Goal: Use online tool/utility: Utilize a website feature to perform a specific function

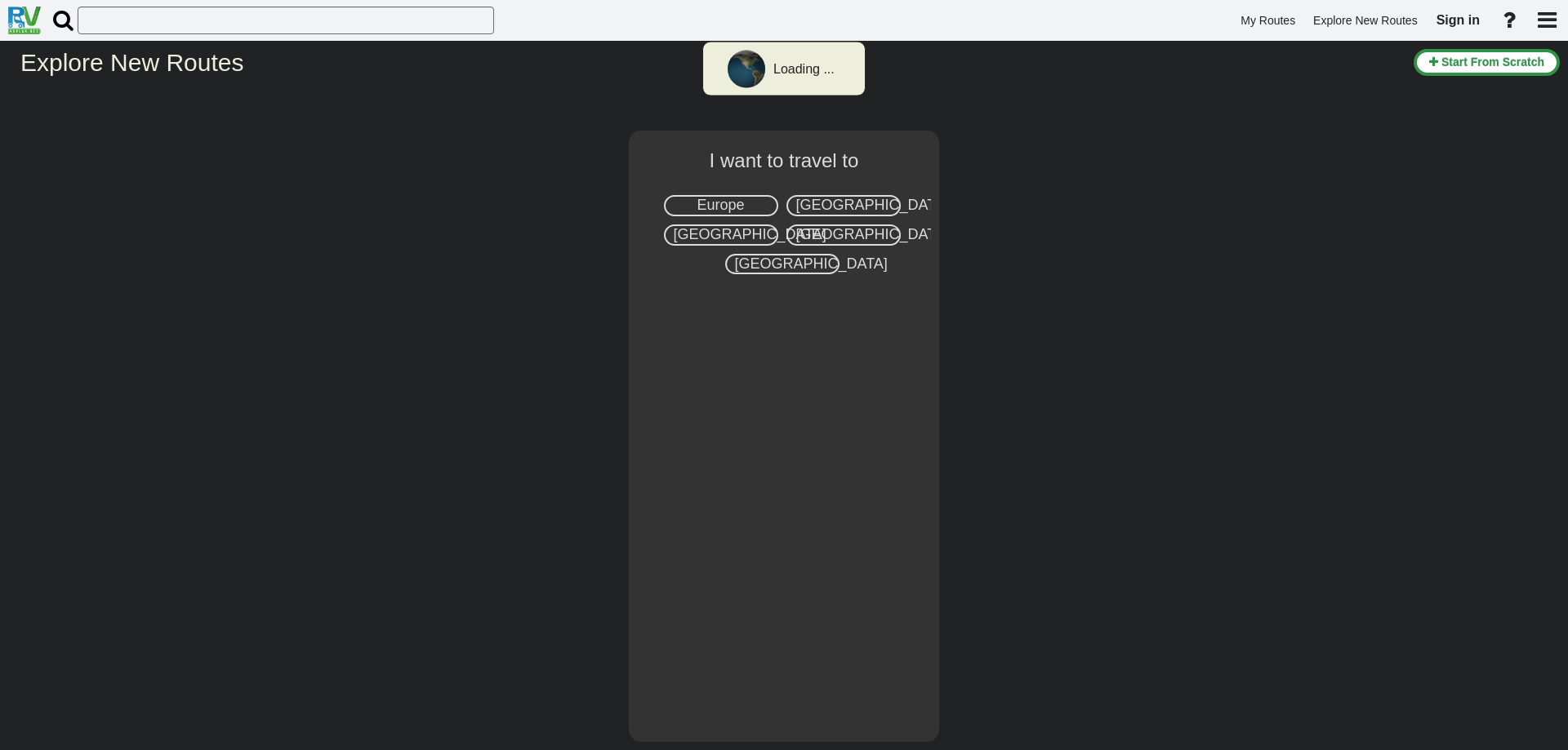
select select "number:2"
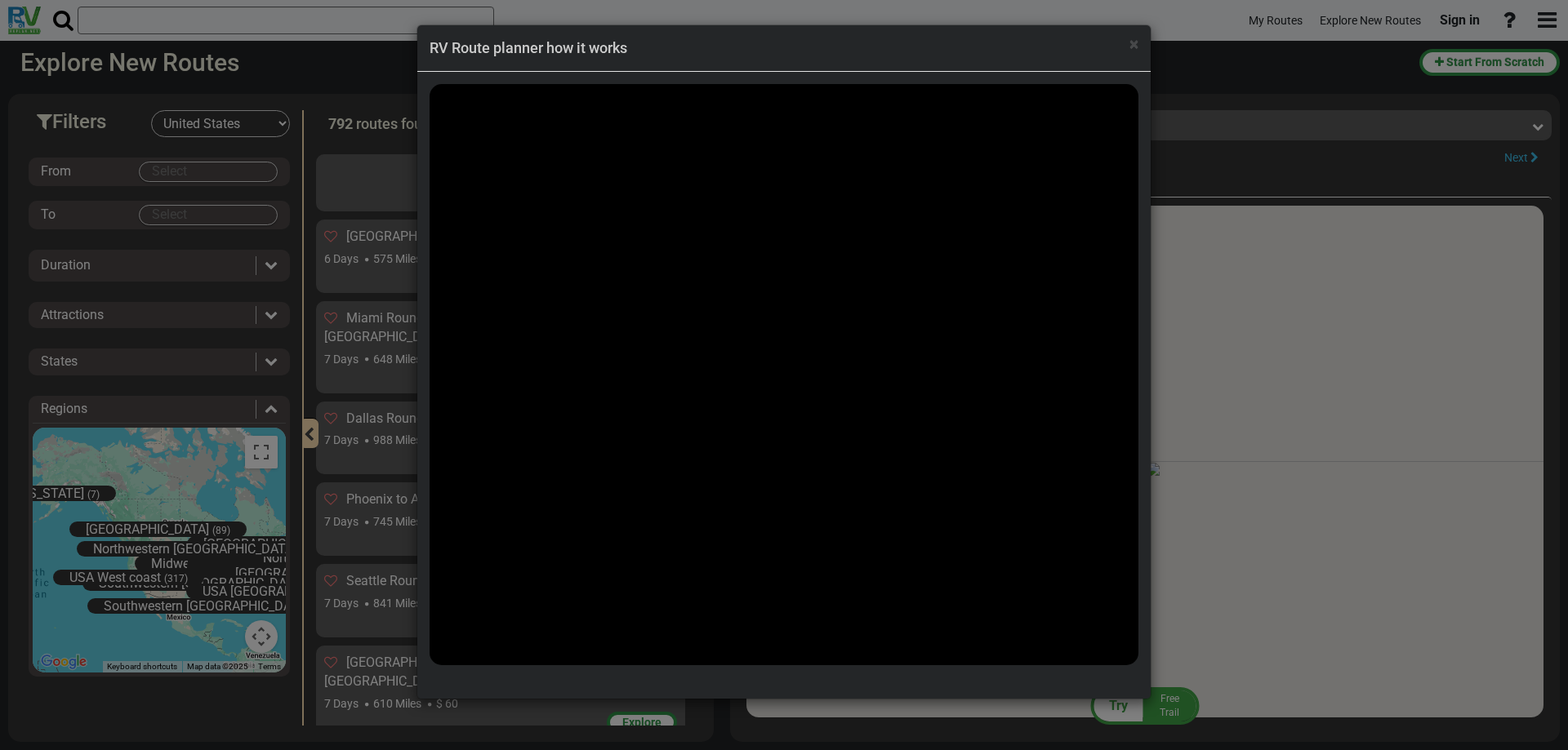
scroll to position [51926, 0]
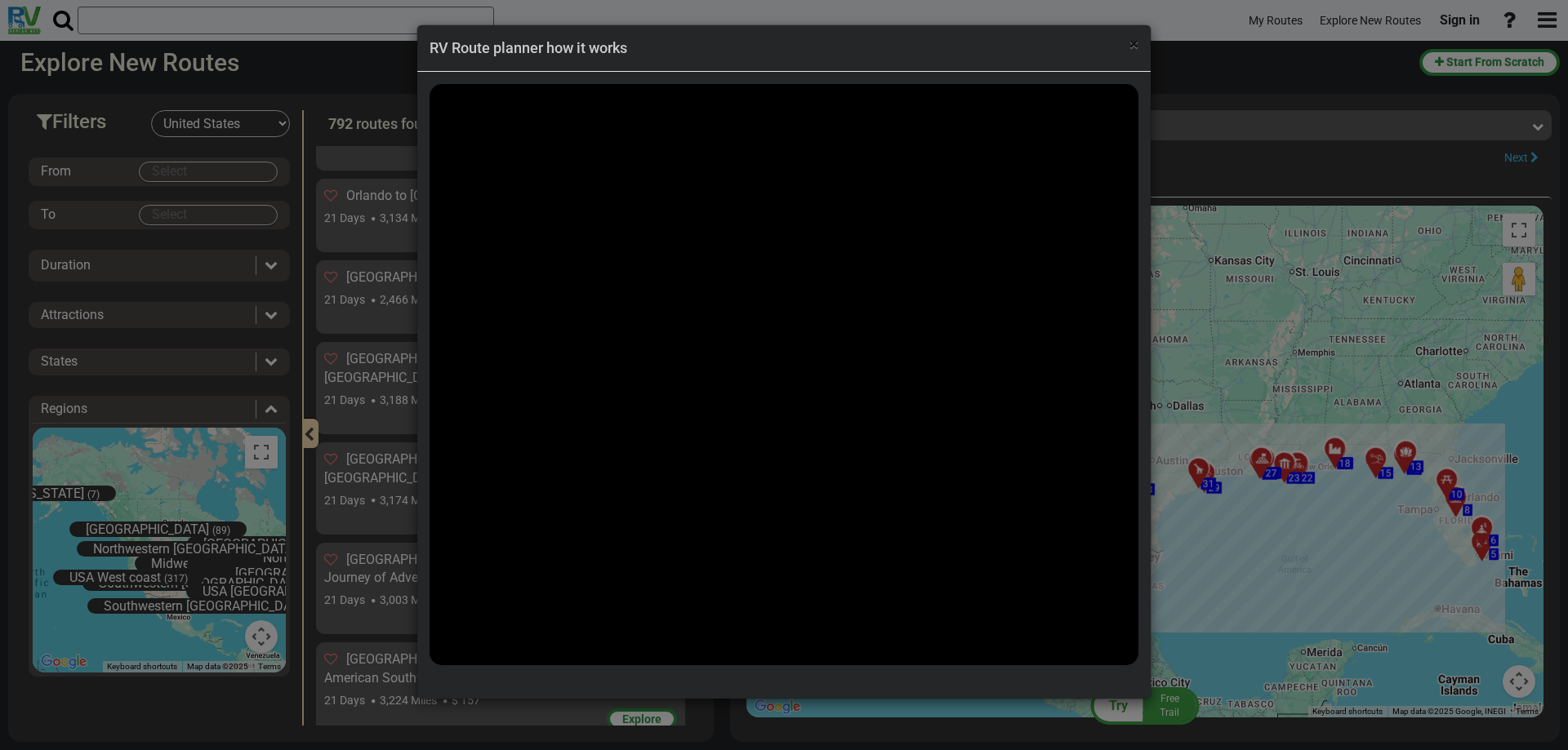
click at [1130, 49] on span "×" at bounding box center [1134, 44] width 9 height 20
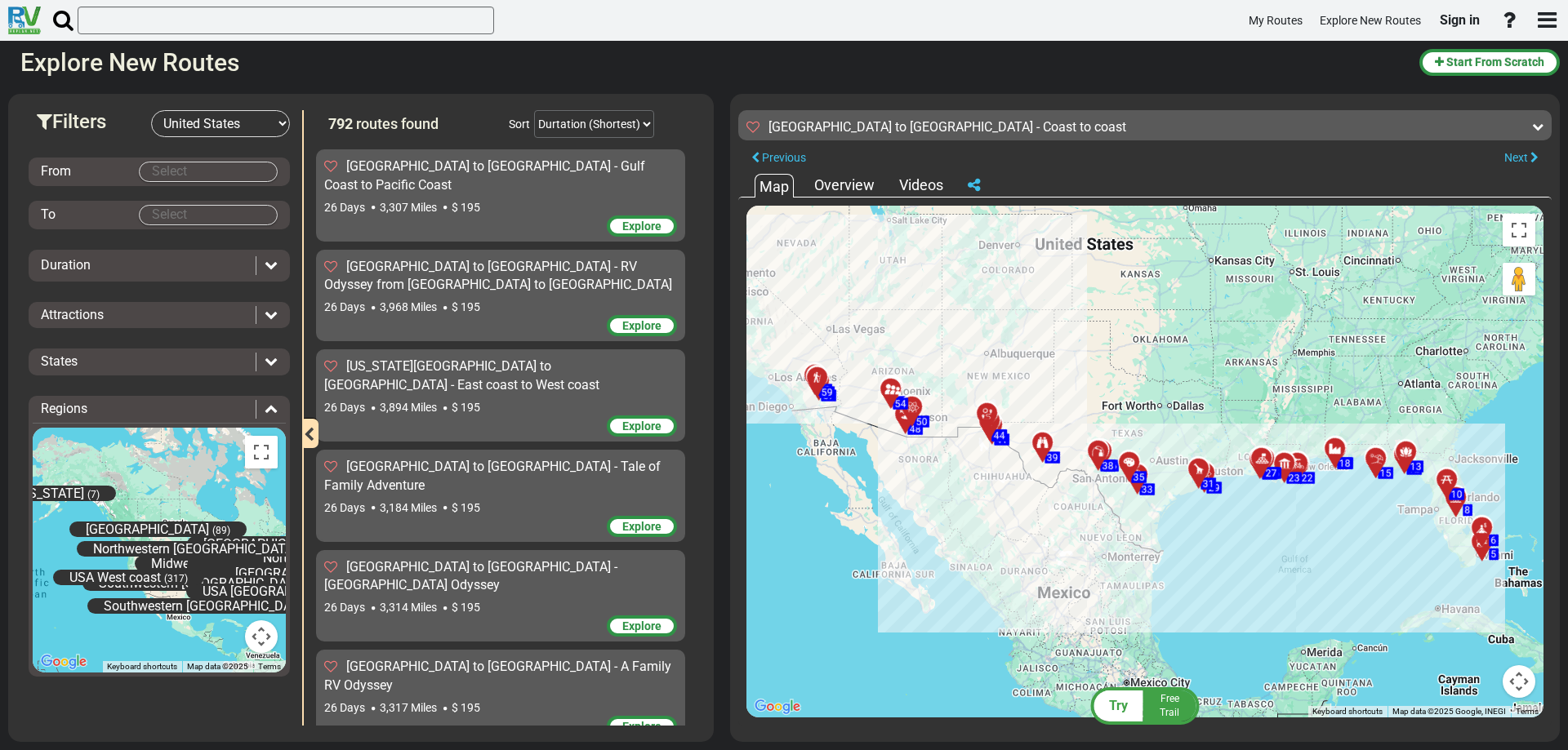
scroll to position [65728, 0]
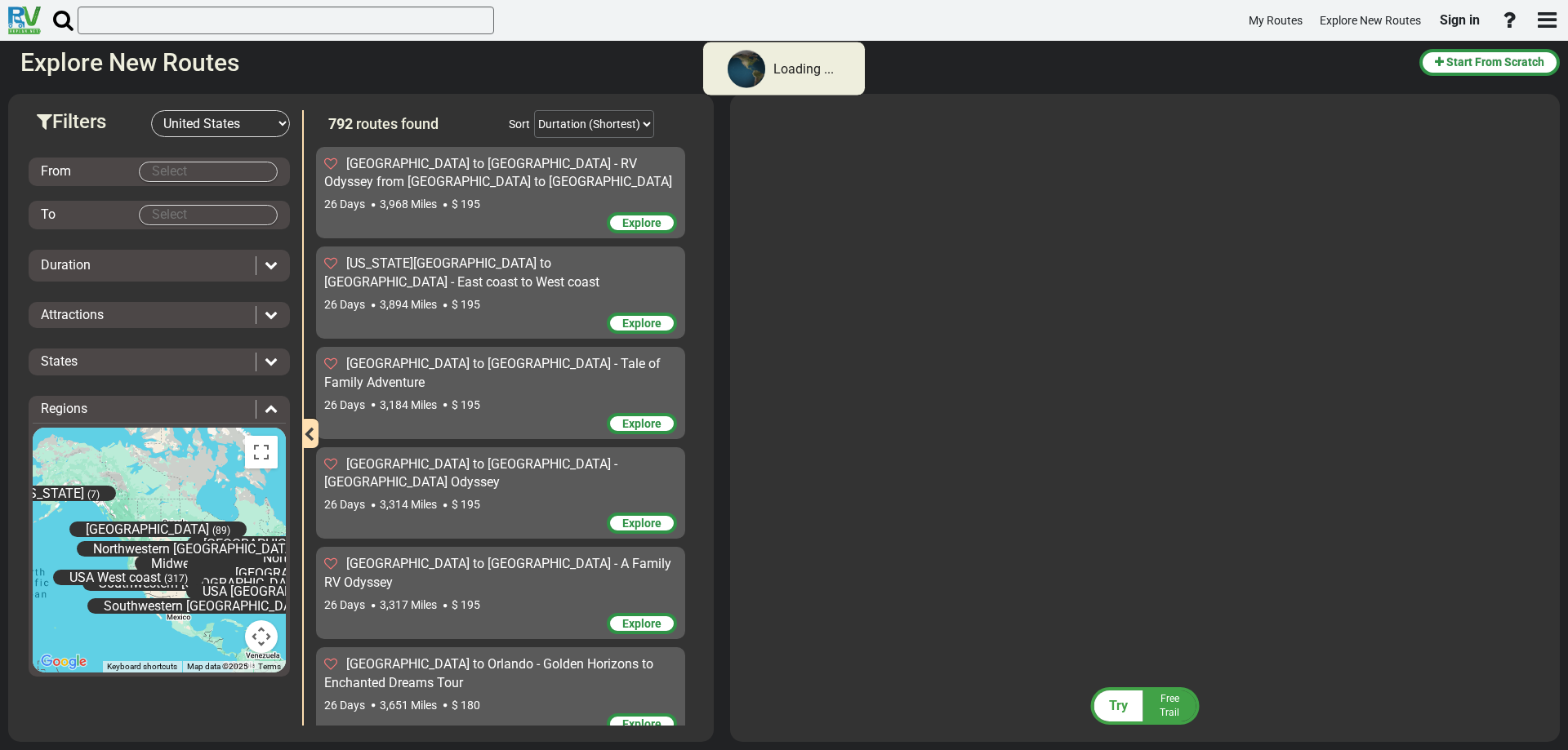
scroll to position [65726, 0]
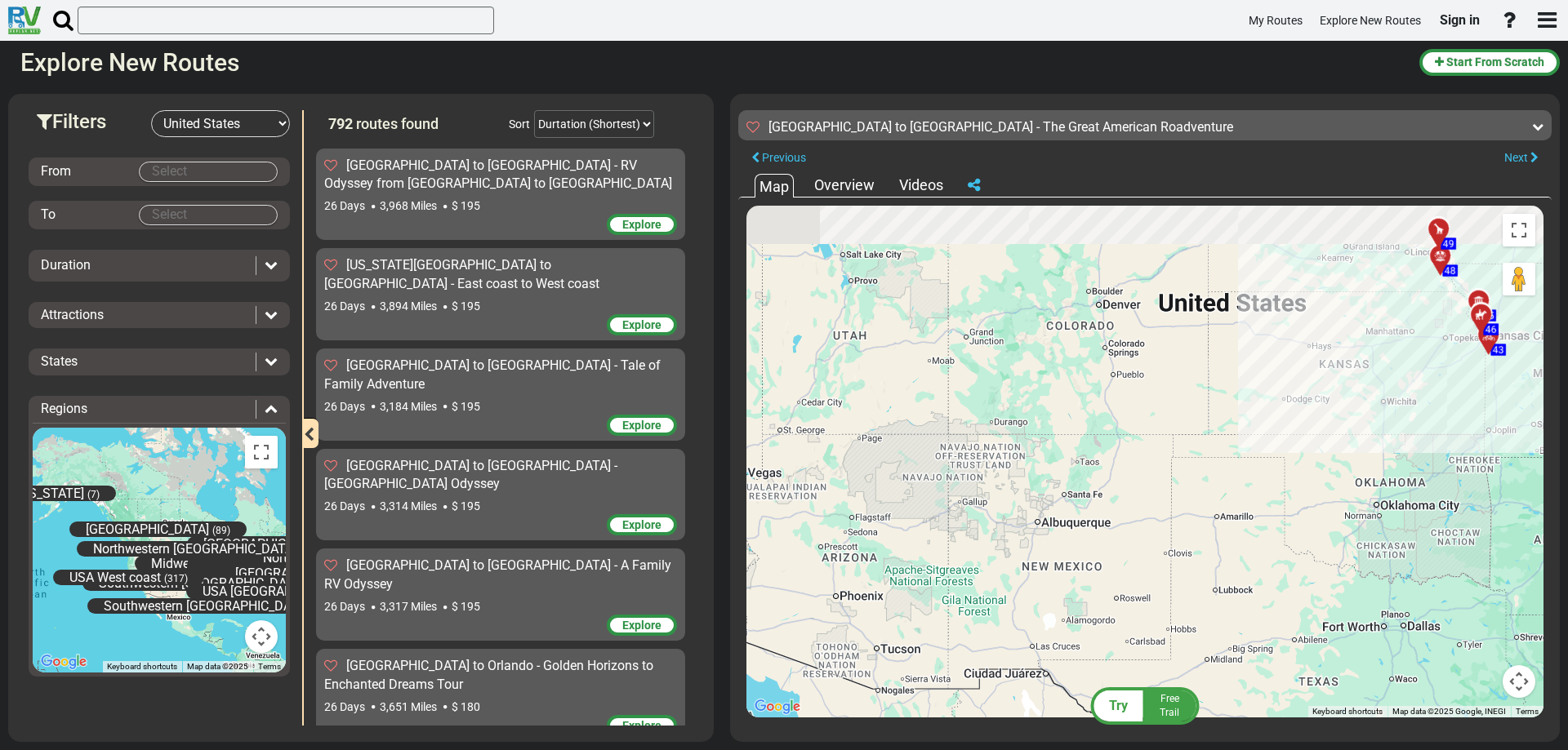
drag, startPoint x: 1099, startPoint y: 456, endPoint x: 1008, endPoint y: 659, distance: 222.5
click at [987, 682] on div "To activate drag with keyboard, press Alt + Enter. Once in keyboard drag state,…" at bounding box center [1145, 461] width 797 height 512
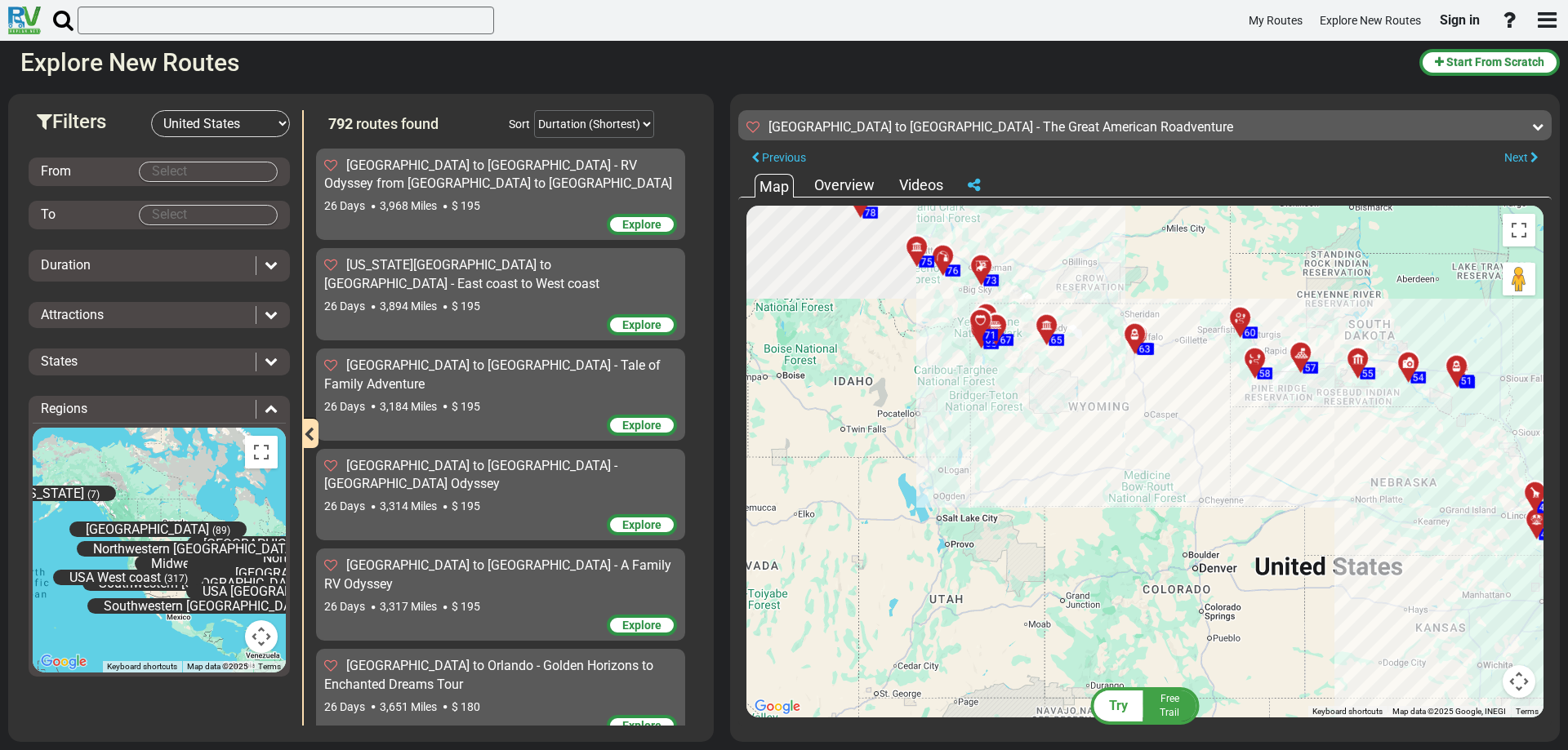
drag, startPoint x: 1126, startPoint y: 517, endPoint x: 1238, endPoint y: 722, distance: 233.6
click at [1238, 722] on div "← Move left → Move right ↑ Move up ↓ Move down + Zoom in - Zoom out Home Jump l…" at bounding box center [1144, 462] width 813 height 528
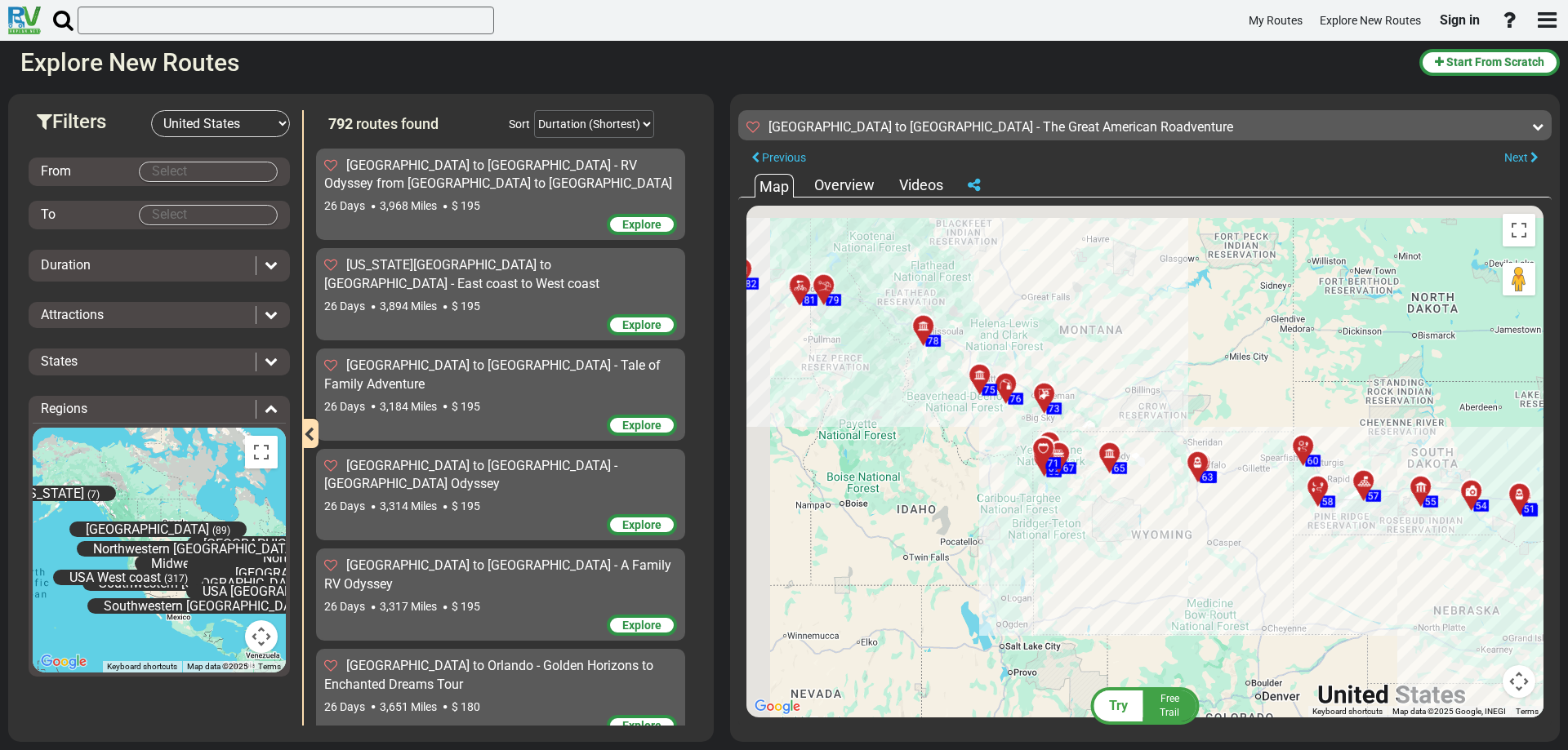
drag, startPoint x: 1154, startPoint y: 562, endPoint x: 1270, endPoint y: 708, distance: 186.5
click at [1241, 701] on div "To activate drag with keyboard, press Alt + Enter. Once in keyboard drag state,…" at bounding box center [1145, 461] width 797 height 512
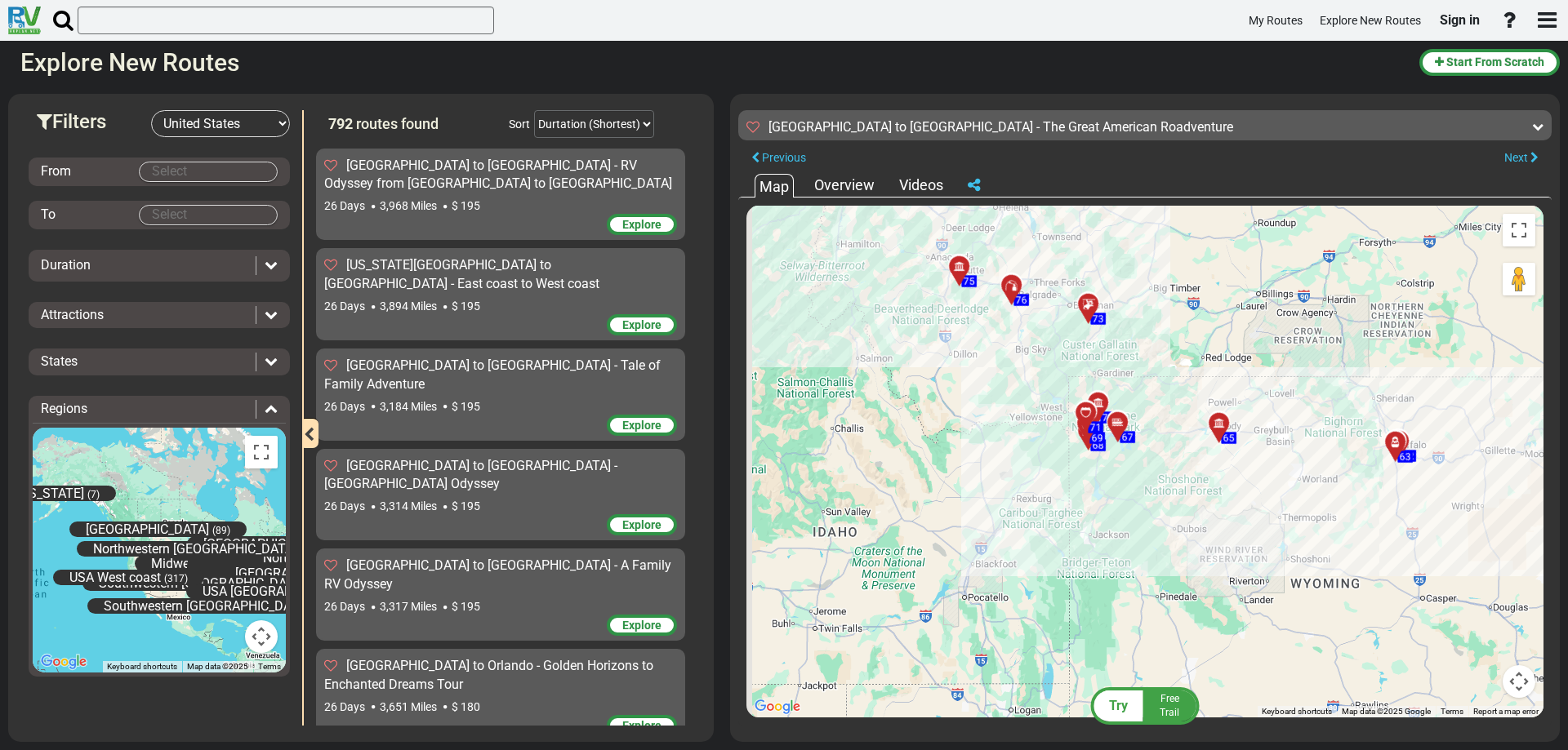
drag, startPoint x: 1131, startPoint y: 614, endPoint x: 1395, endPoint y: 738, distance: 291.7
click at [1393, 740] on div "Try Free Trail Orlando to Seattle - The Great American Roadventure 4,076 Miles …" at bounding box center [1144, 418] width 830 height 648
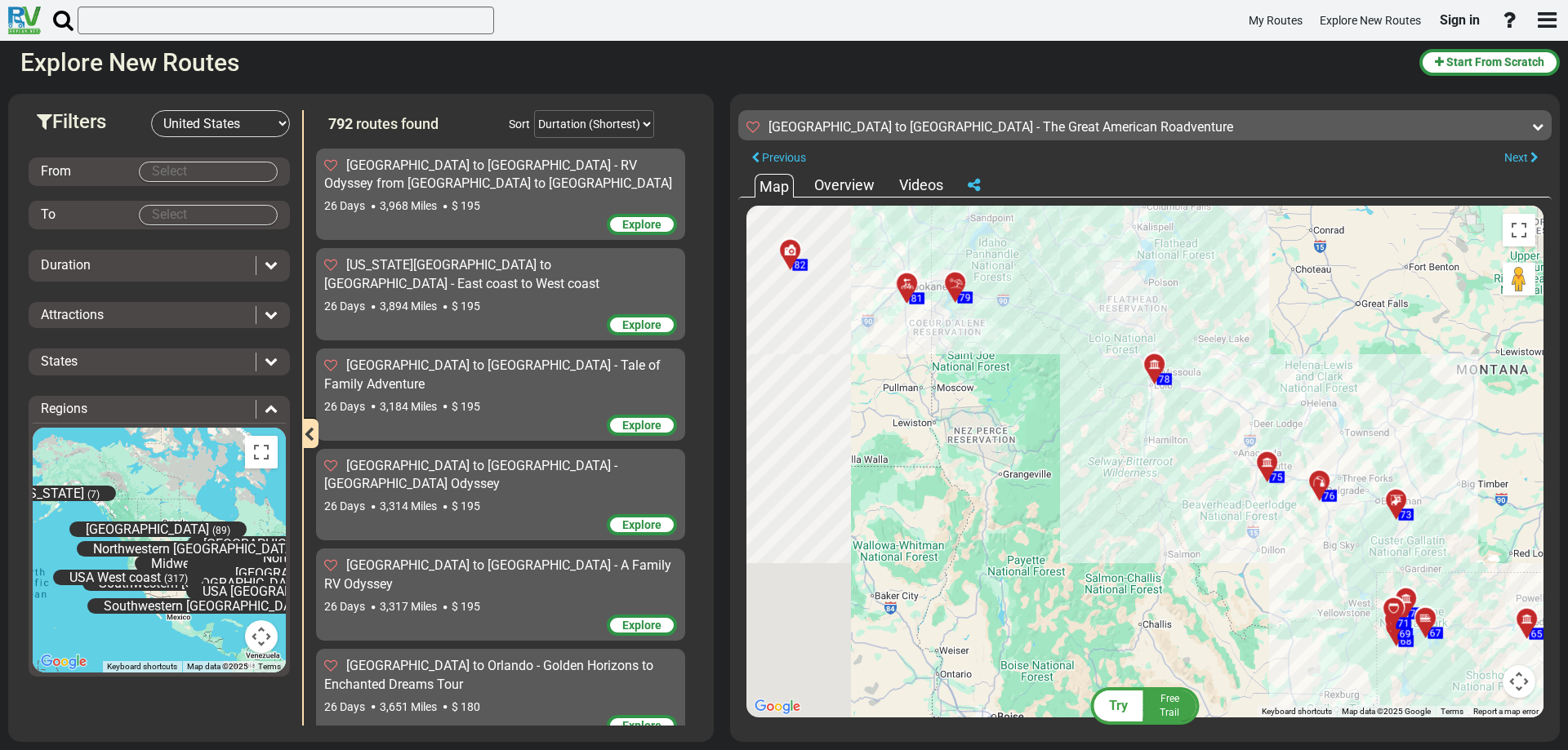
drag, startPoint x: 1301, startPoint y: 669, endPoint x: 1412, endPoint y: 778, distance: 155.6
click at [1412, 749] on html "My Routes Explore New Routes Sign in ×" at bounding box center [784, 375] width 1568 height 750
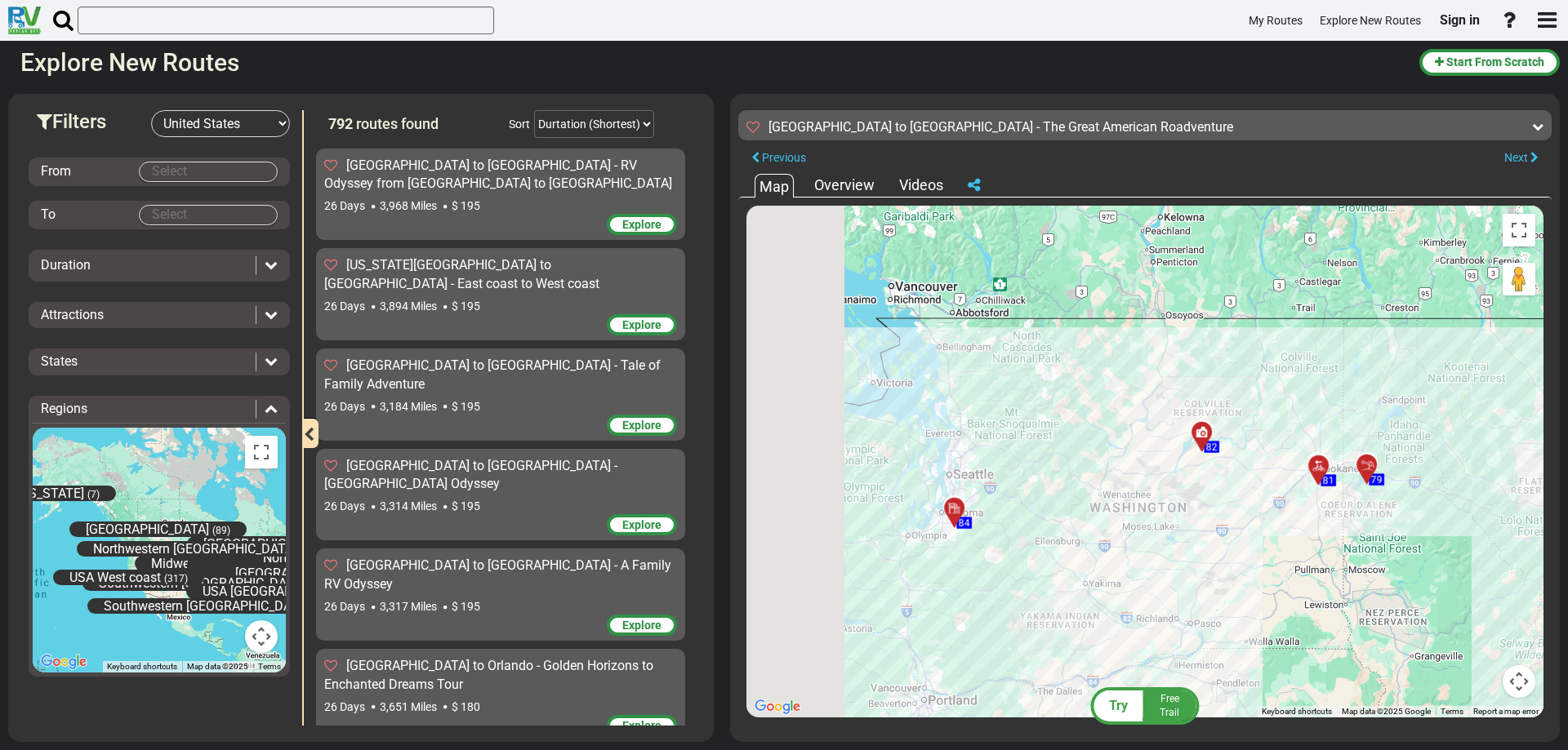
drag, startPoint x: 1015, startPoint y: 587, endPoint x: 1322, endPoint y: 641, distance: 311.7
click at [1321, 641] on div "To activate drag with keyboard, press Alt + Enter. Once in keyboard drag state,…" at bounding box center [1145, 461] width 797 height 512
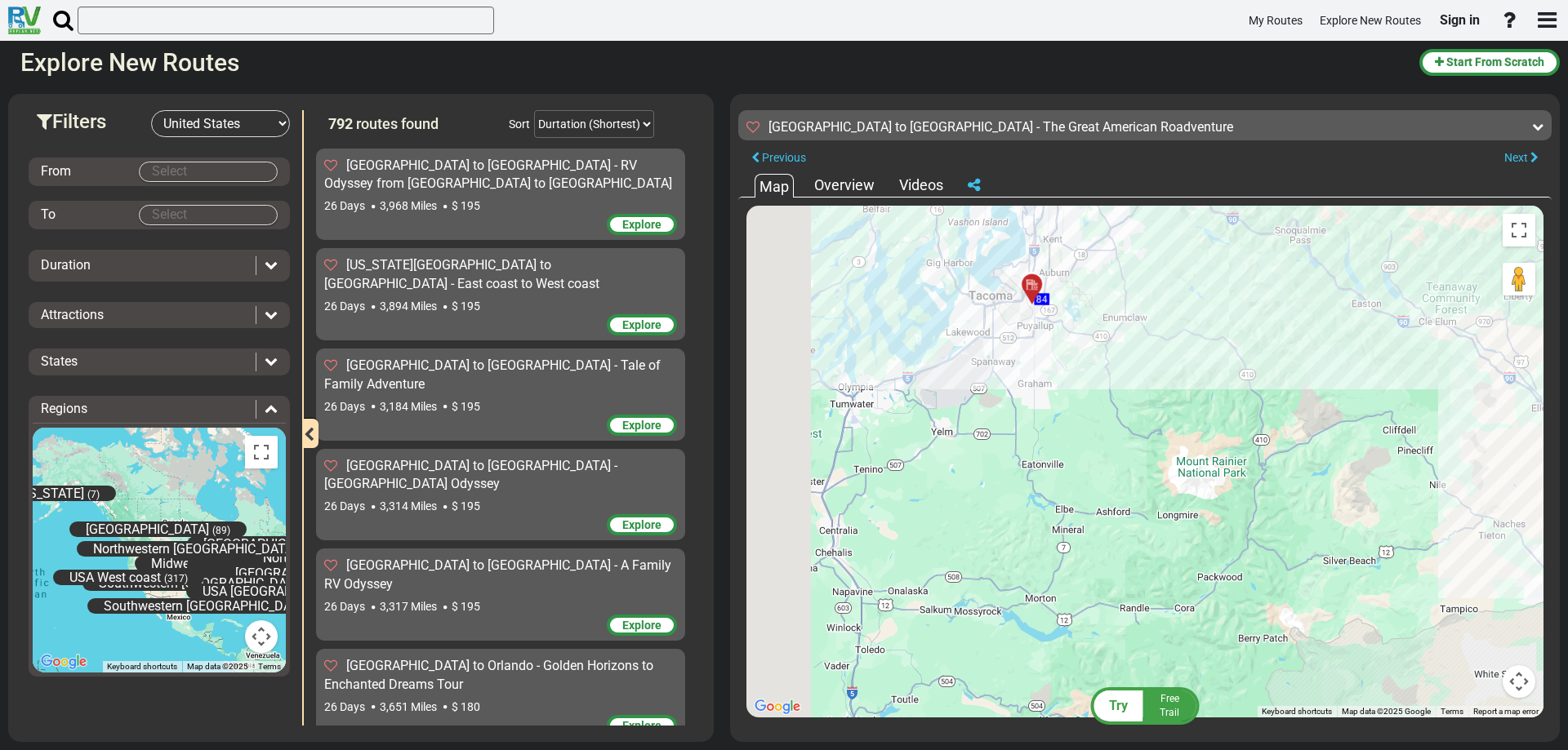
drag, startPoint x: 1139, startPoint y: 584, endPoint x: 1480, endPoint y: 725, distance: 369.0
click at [1440, 718] on div "← Move left → Move right ↑ Move up ↓ Move down + Zoom in - Zoom out Home Jump l…" at bounding box center [1144, 462] width 813 height 528
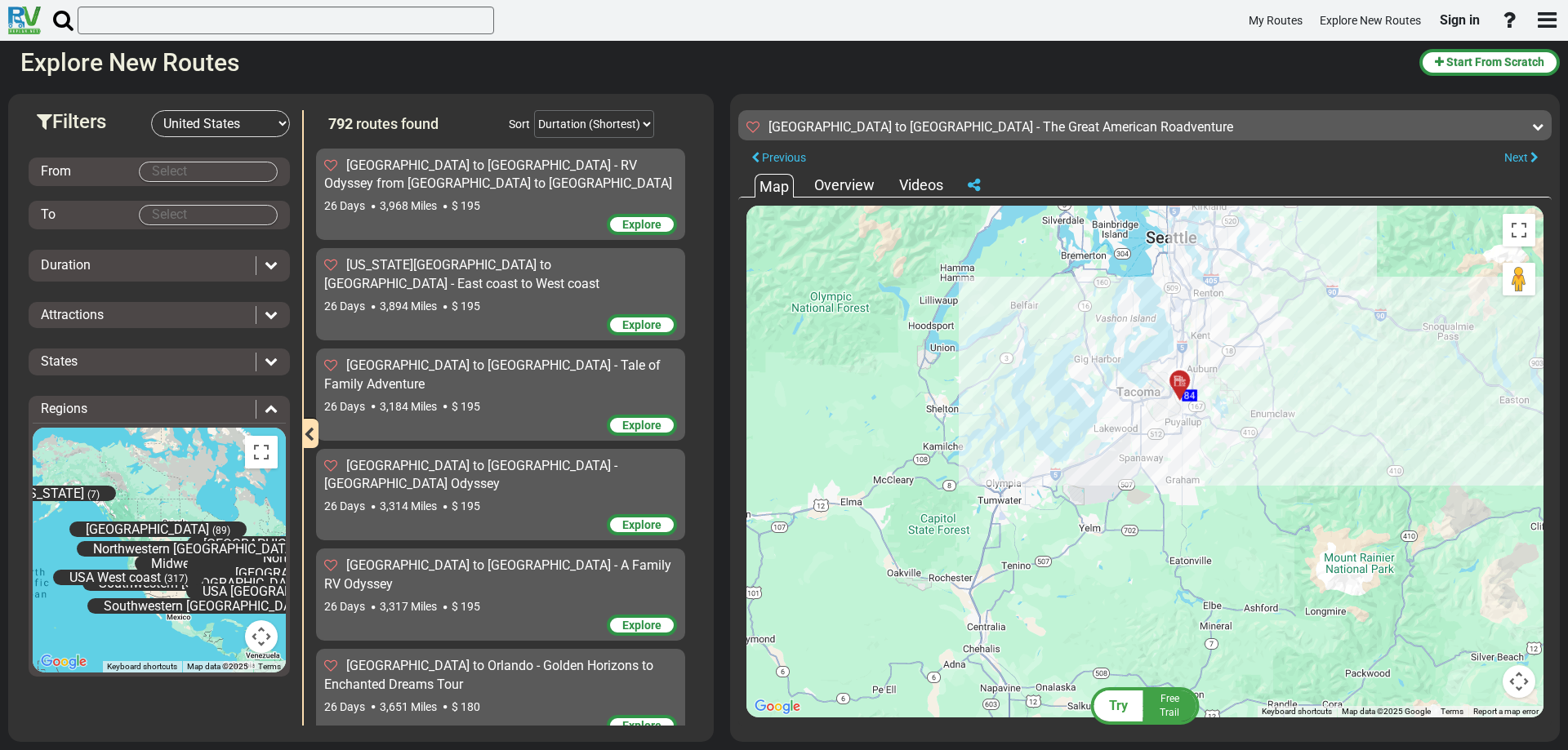
drag, startPoint x: 1400, startPoint y: 676, endPoint x: 1421, endPoint y: 773, distance: 99.2
click at [1421, 749] on html "My Routes Explore New Routes Sign in ×" at bounding box center [784, 375] width 1568 height 750
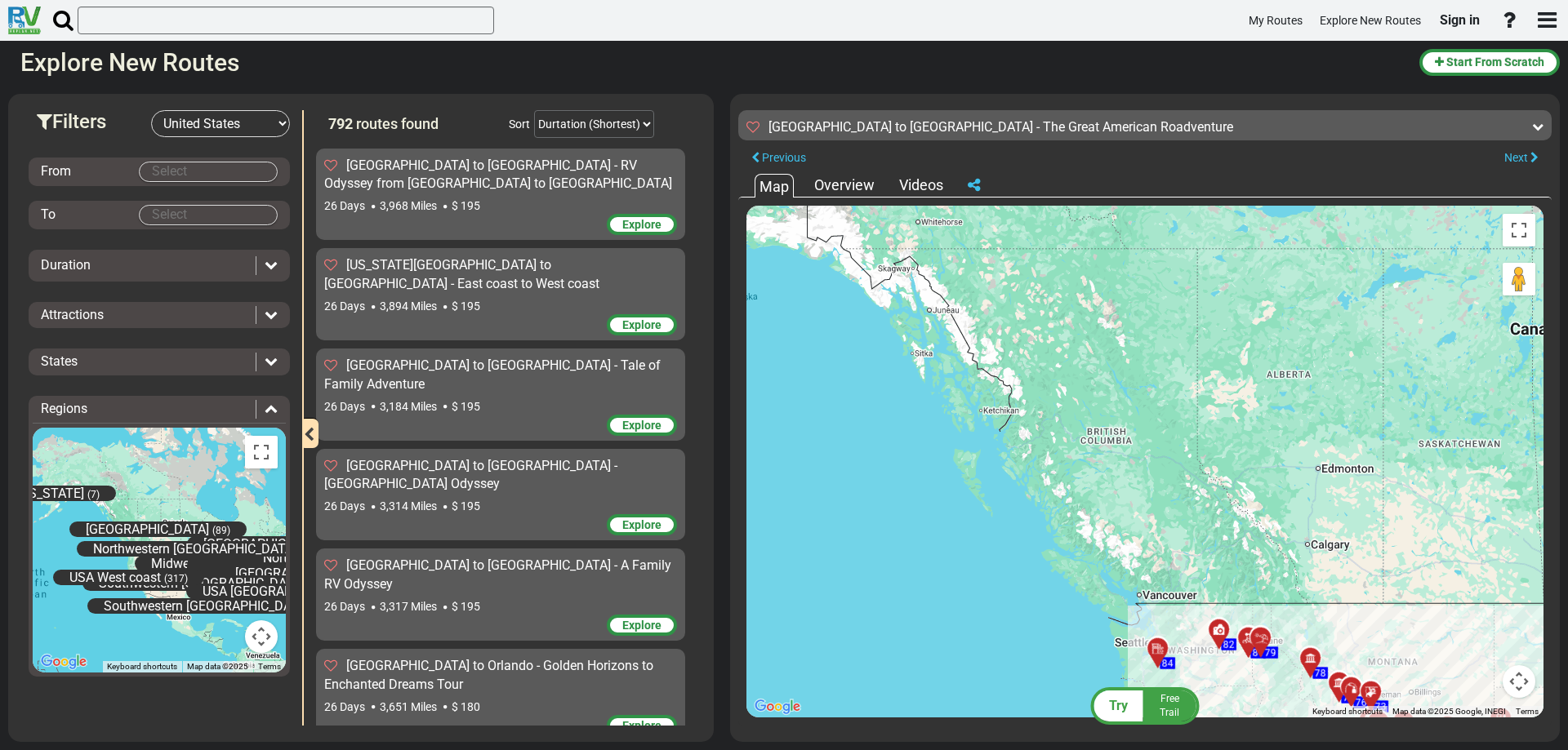
drag, startPoint x: 1367, startPoint y: 615, endPoint x: 1083, endPoint y: 531, distance: 296.2
click at [1105, 537] on div "To activate drag with keyboard, press Alt + Enter. Once in keyboard drag state,…" at bounding box center [1145, 461] width 797 height 512
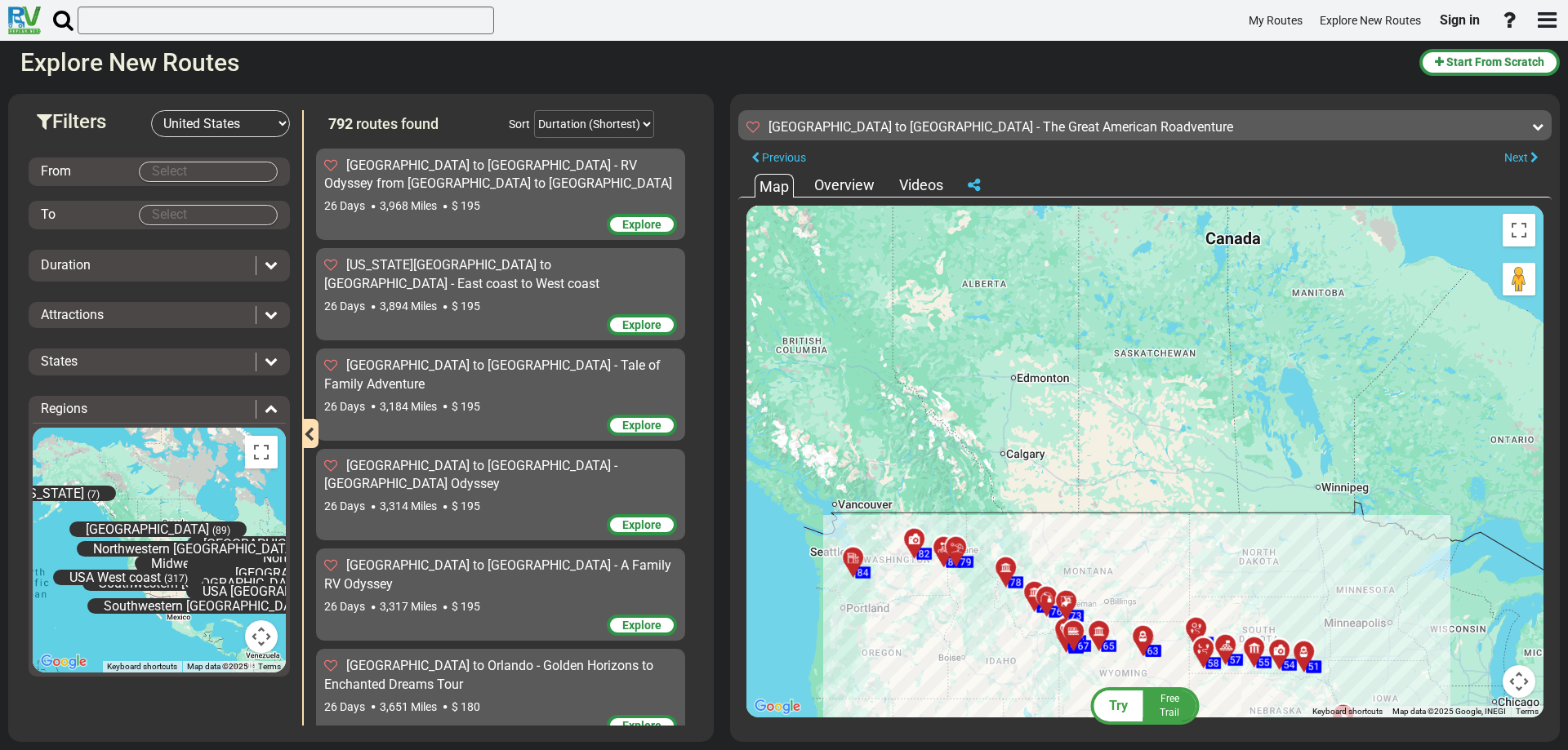
drag, startPoint x: 1276, startPoint y: 631, endPoint x: 991, endPoint y: 524, distance: 304.4
click at [995, 525] on div "To activate drag with keyboard, press Alt + Enter. Once in keyboard drag state,…" at bounding box center [1145, 461] width 797 height 512
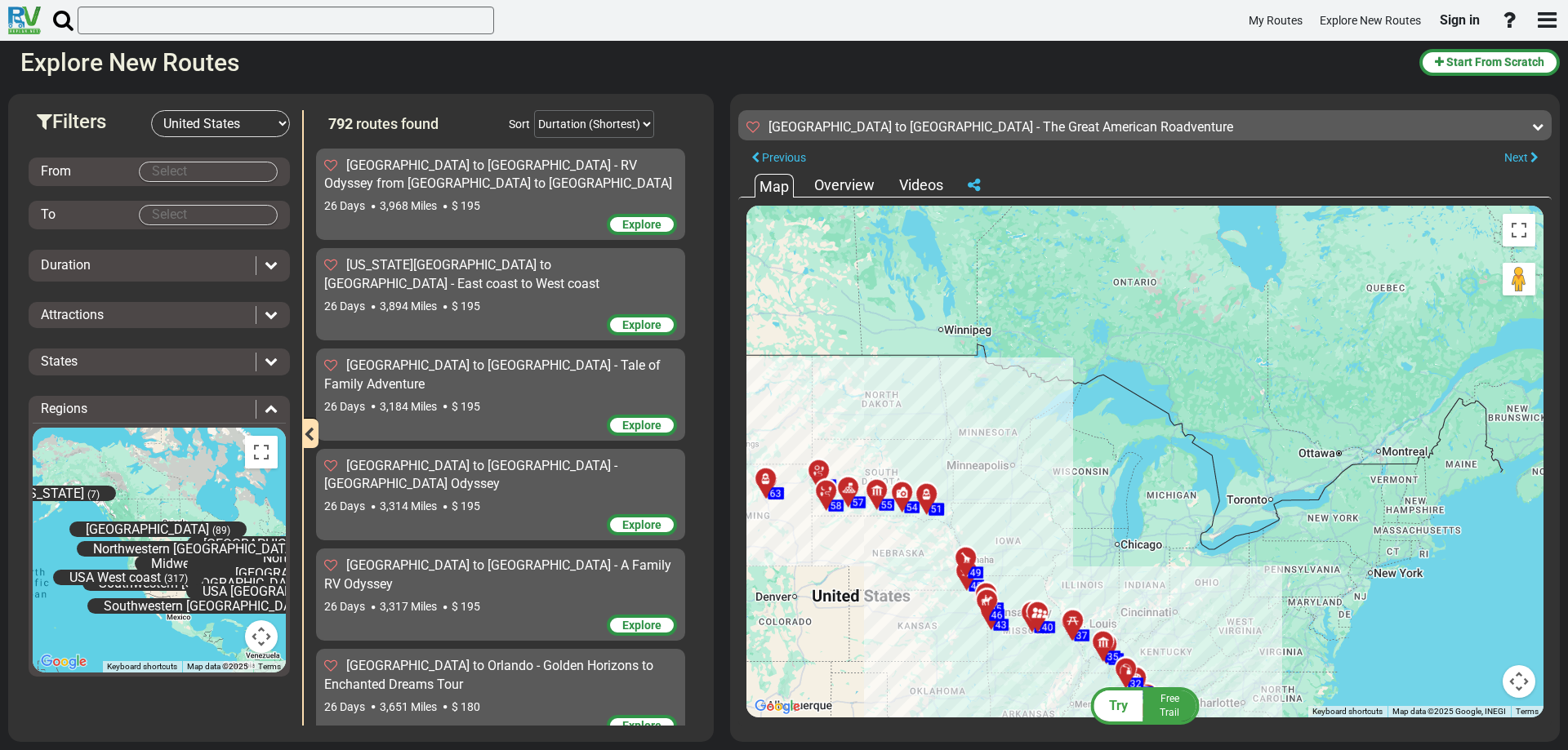
drag, startPoint x: 1116, startPoint y: 590, endPoint x: 1112, endPoint y: 506, distance: 84.1
click at [1112, 506] on div "To activate drag with keyboard, press Alt + Enter. Once in keyboard drag state,…" at bounding box center [1145, 461] width 797 height 512
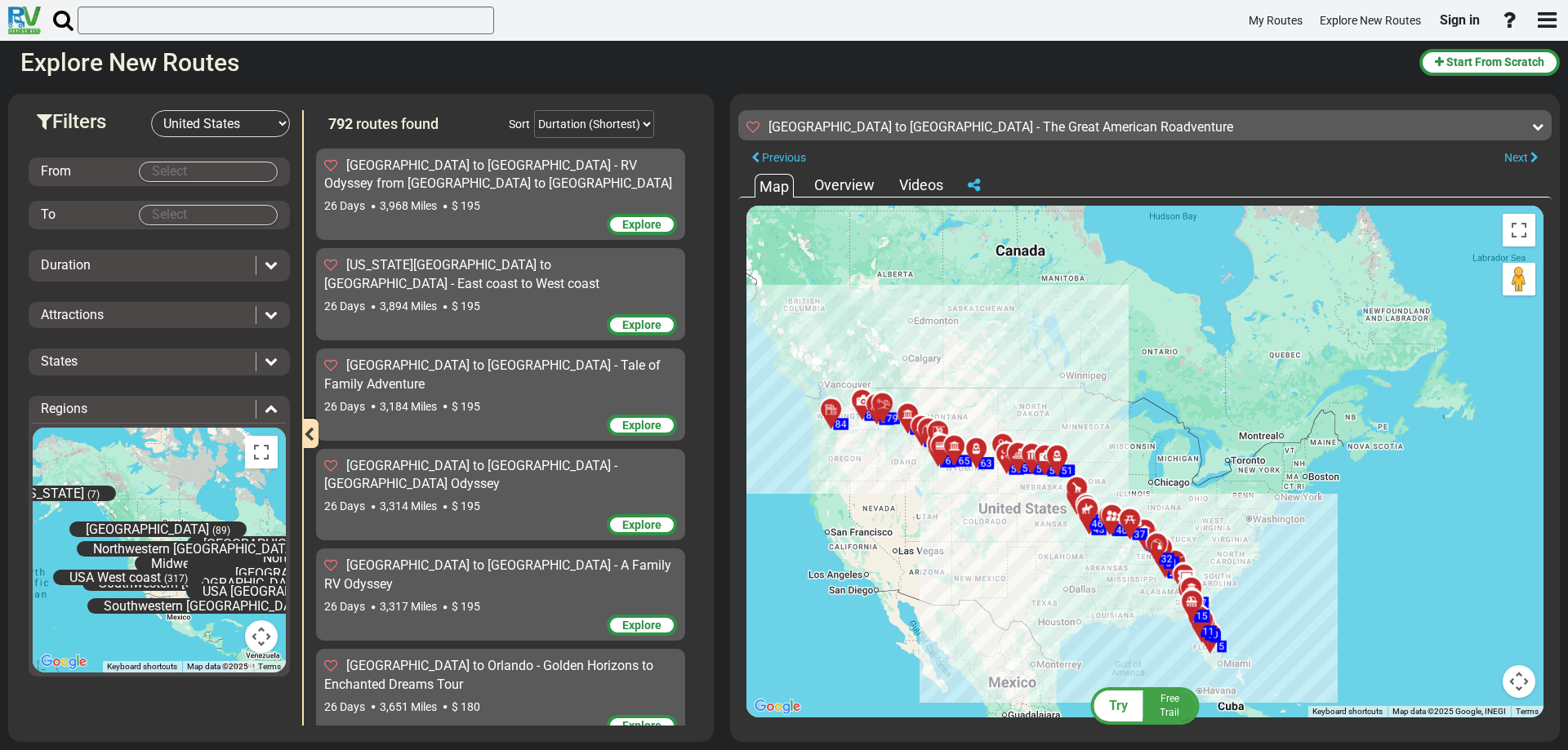
drag, startPoint x: 1078, startPoint y: 611, endPoint x: 1104, endPoint y: 570, distance: 48.5
click at [1104, 570] on div "To activate drag with keyboard, press Alt + Enter. Once in keyboard drag state,…" at bounding box center [1145, 461] width 797 height 512
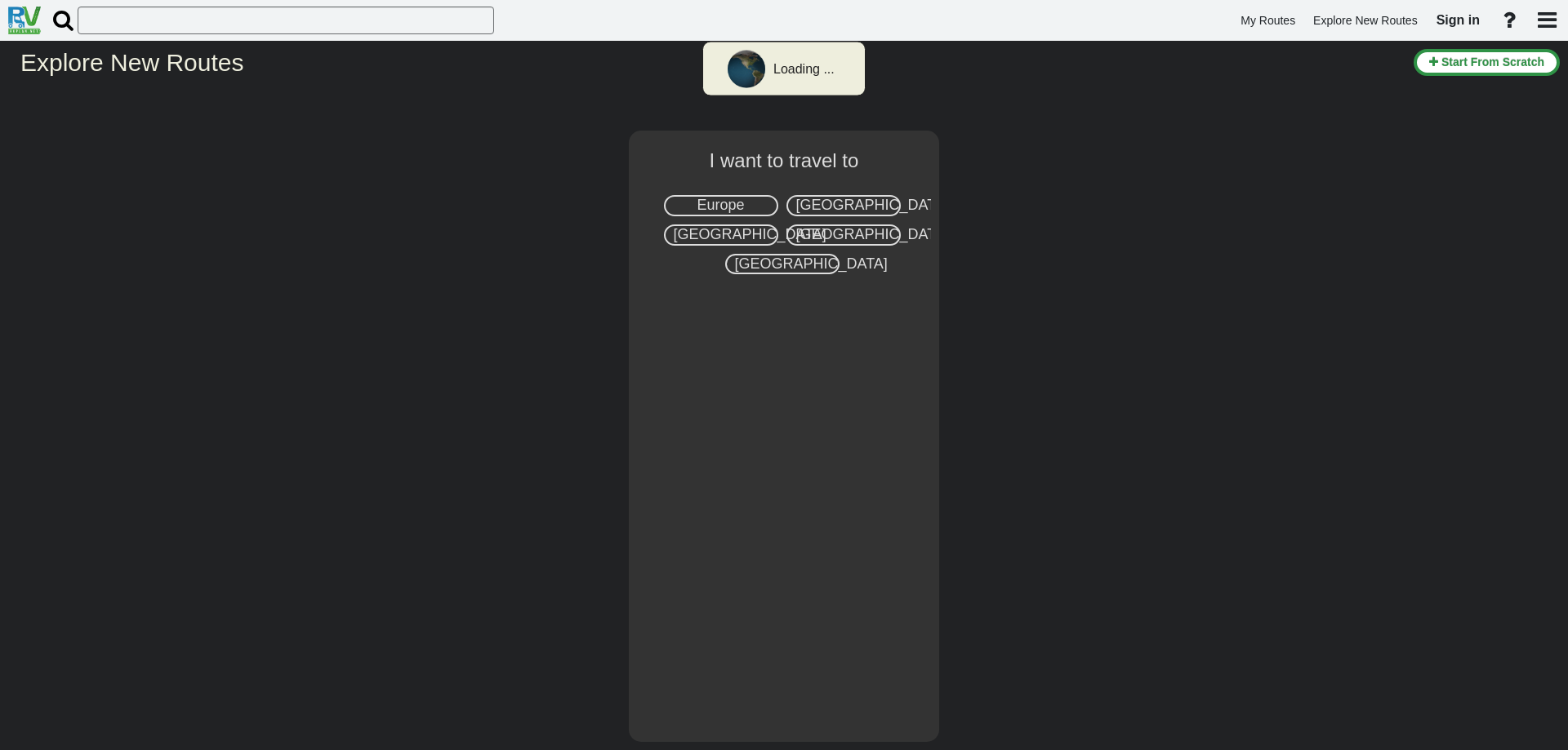
select select "number:1"
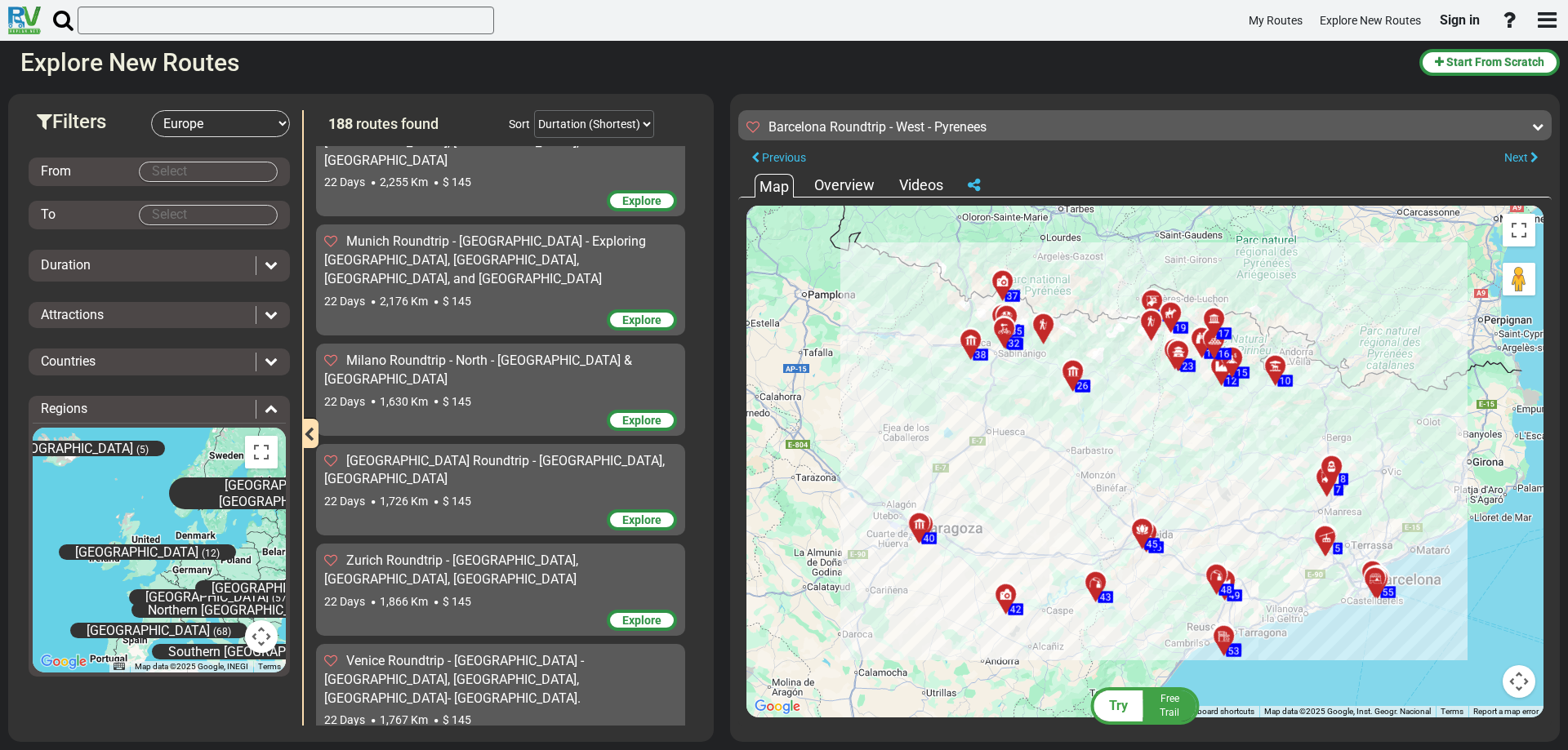
scroll to position [15784, 0]
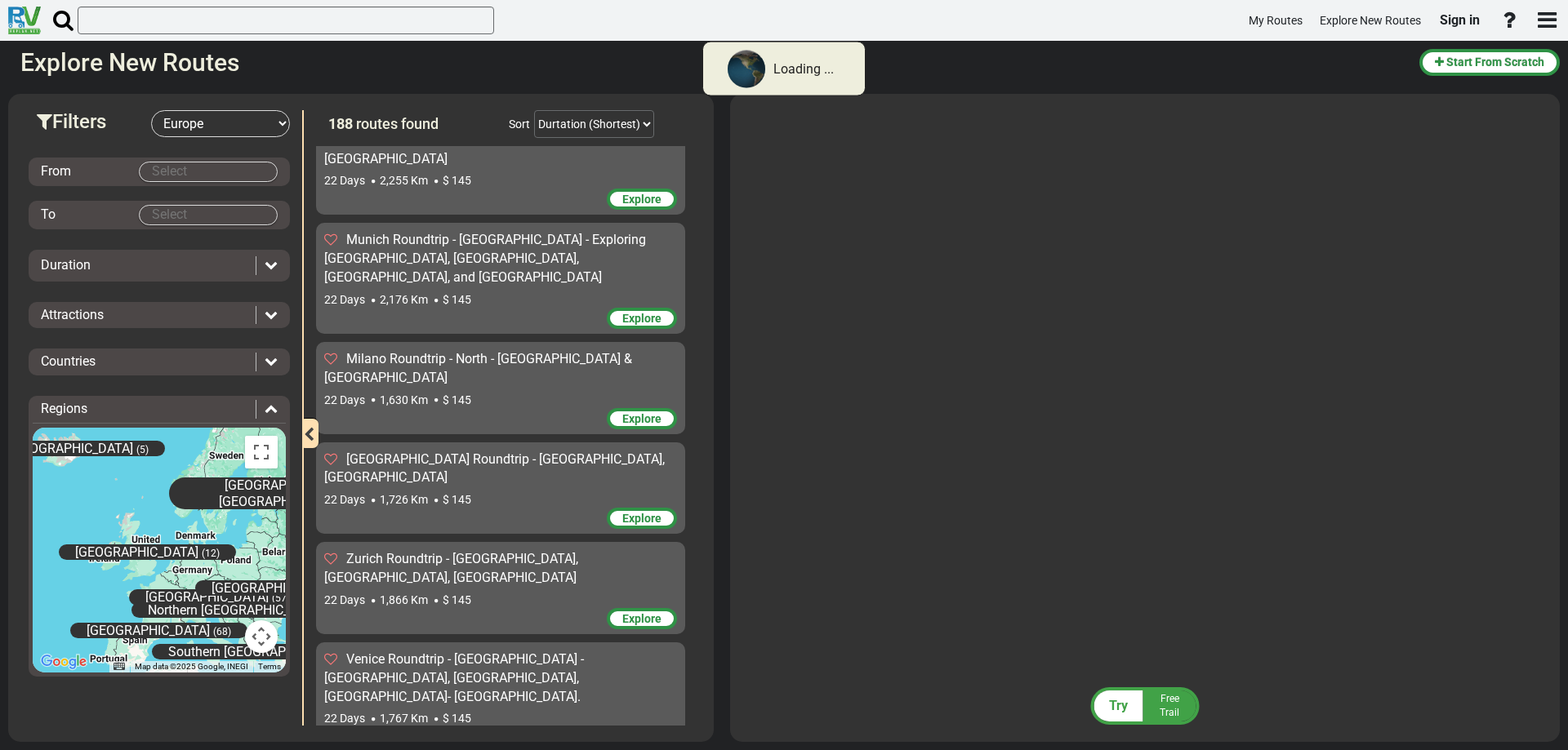
scroll to position [15782, 0]
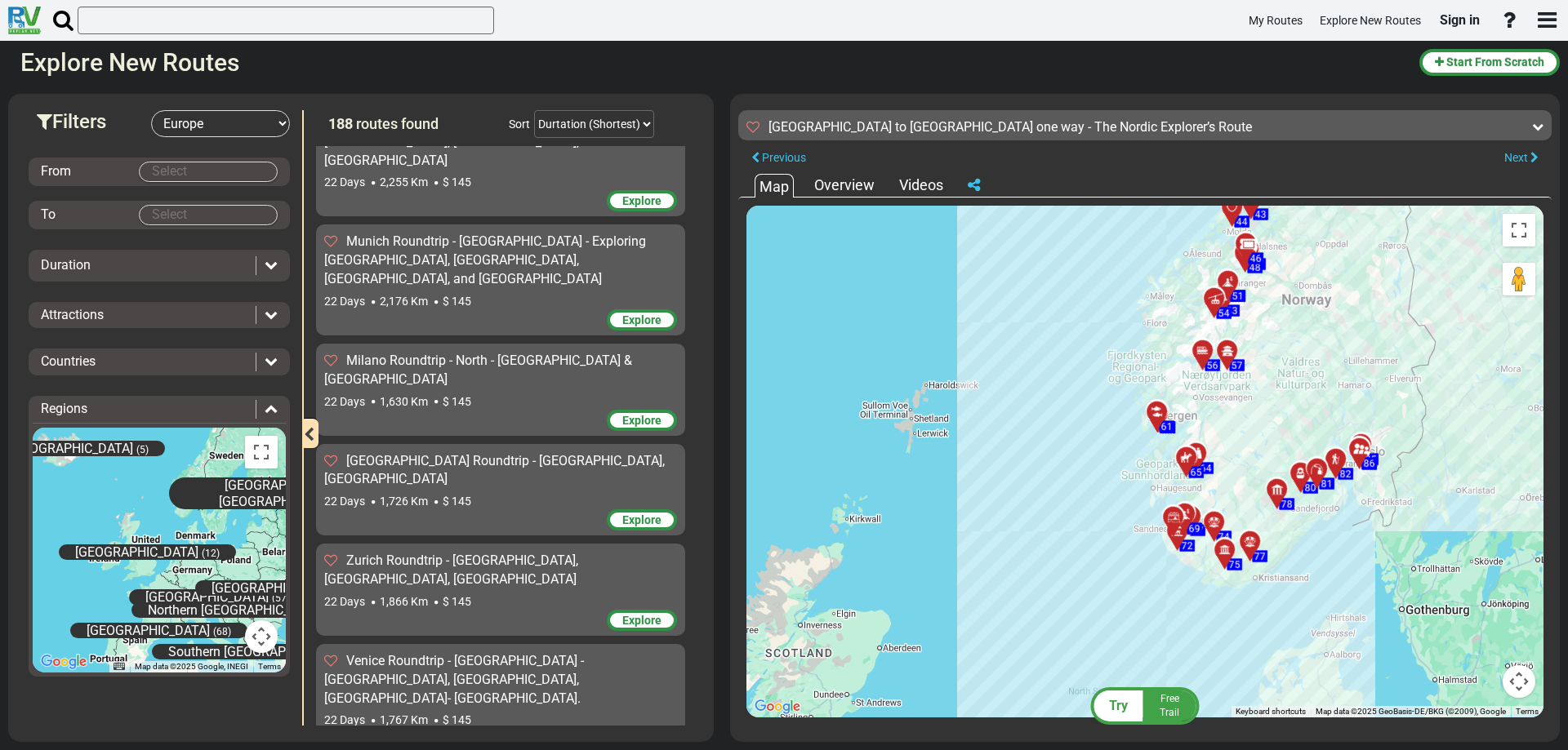
click at [217, 174] on body "My Routes Explore New Routes Sign in ×" at bounding box center [784, 375] width 1568 height 750
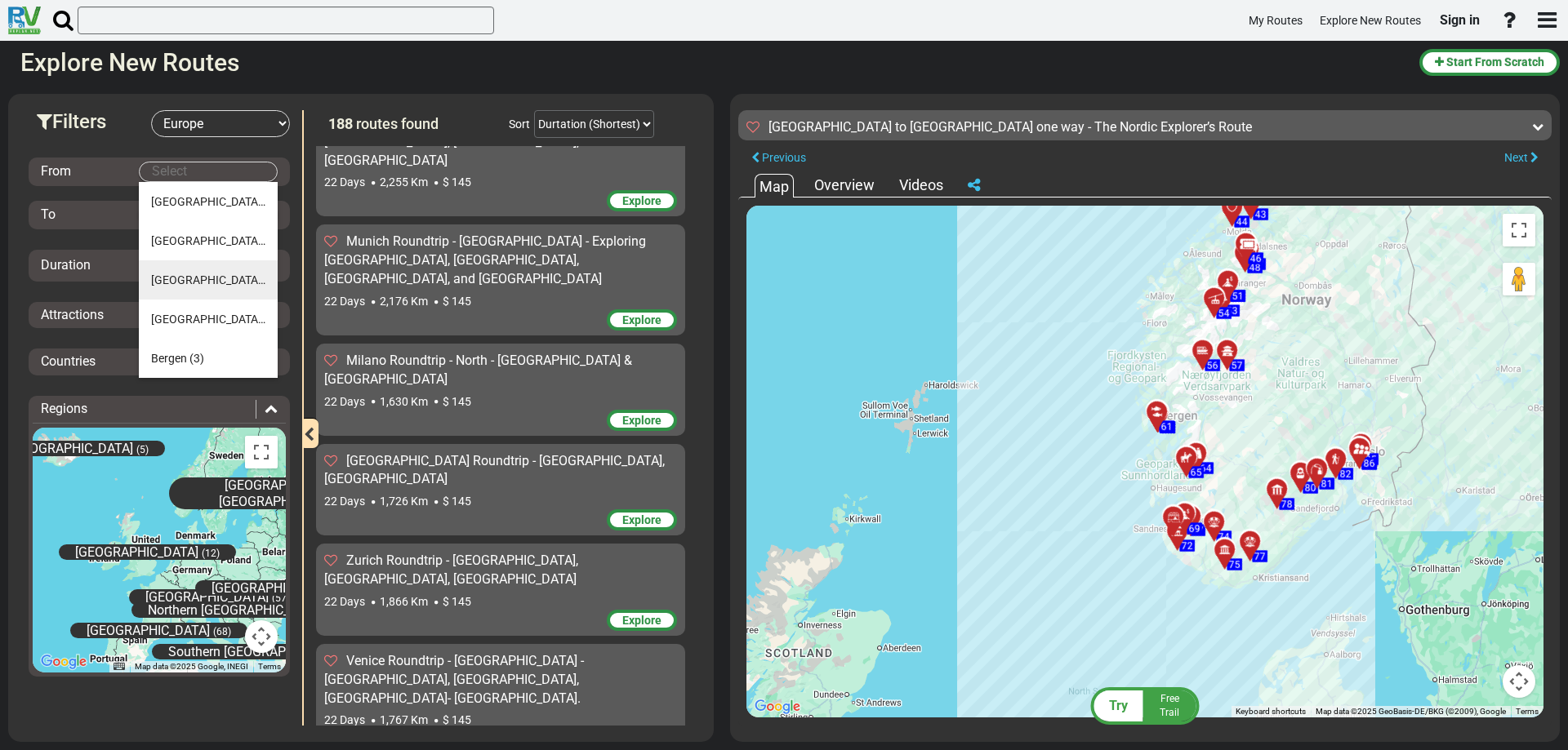
click at [193, 283] on span "[GEOGRAPHIC_DATA]" at bounding box center [208, 280] width 114 height 13
type input "[GEOGRAPHIC_DATA]"
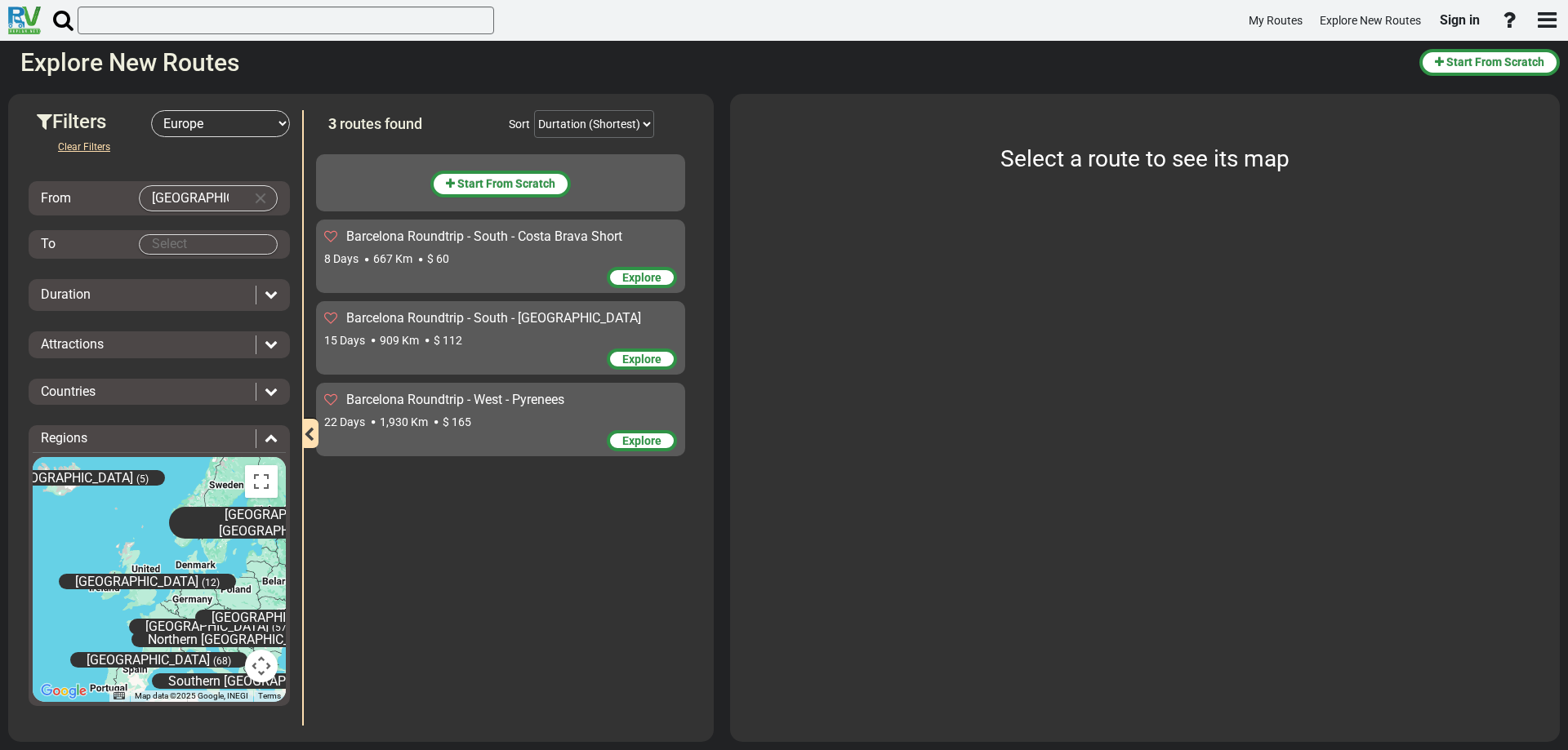
scroll to position [0, 0]
click at [198, 244] on body "My Routes Explore New Routes Sign in ×" at bounding box center [784, 375] width 1568 height 750
click at [192, 275] on span "[GEOGRAPHIC_DATA]" at bounding box center [208, 274] width 114 height 13
type input "[GEOGRAPHIC_DATA]"
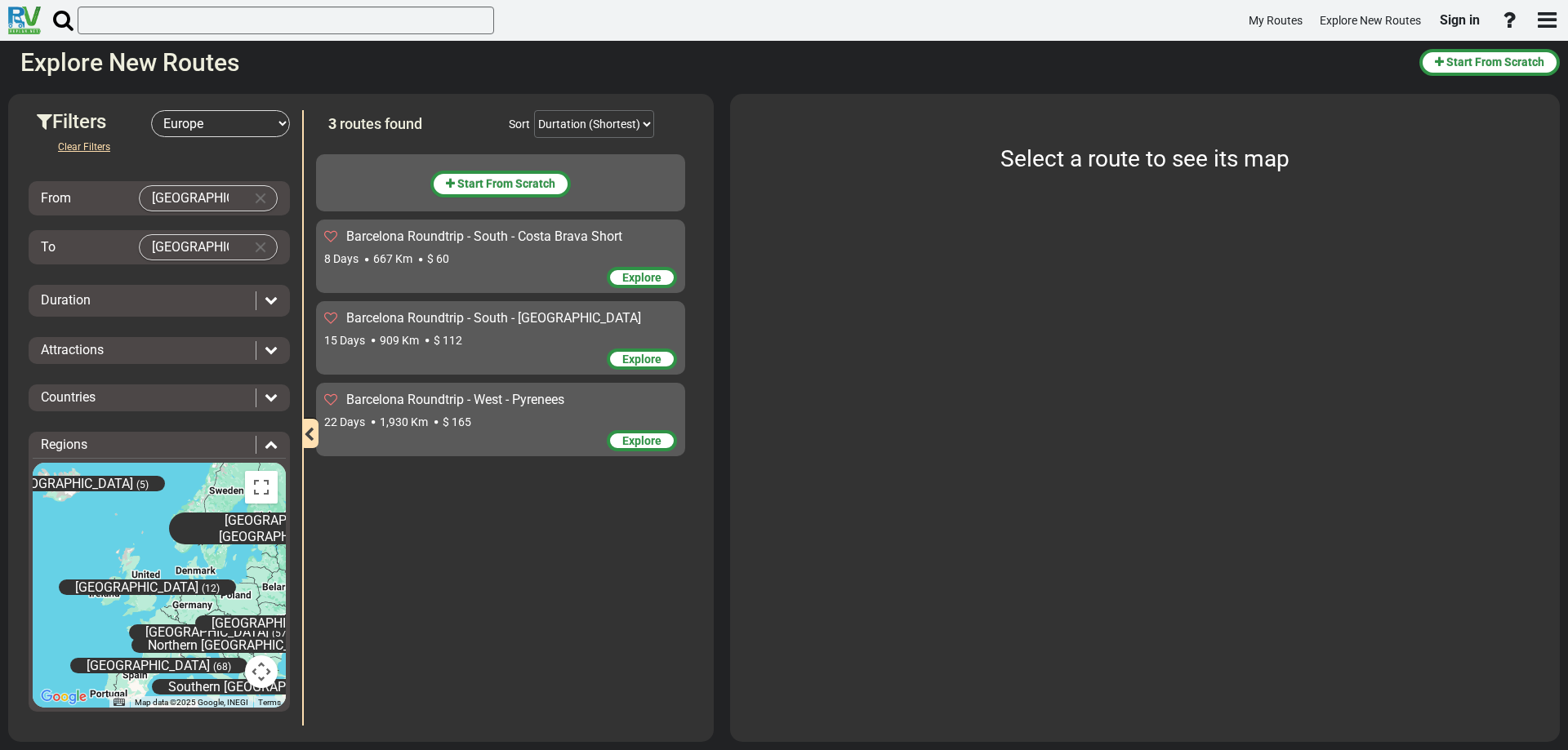
click at [660, 442] on span "Explore" at bounding box center [642, 440] width 39 height 13
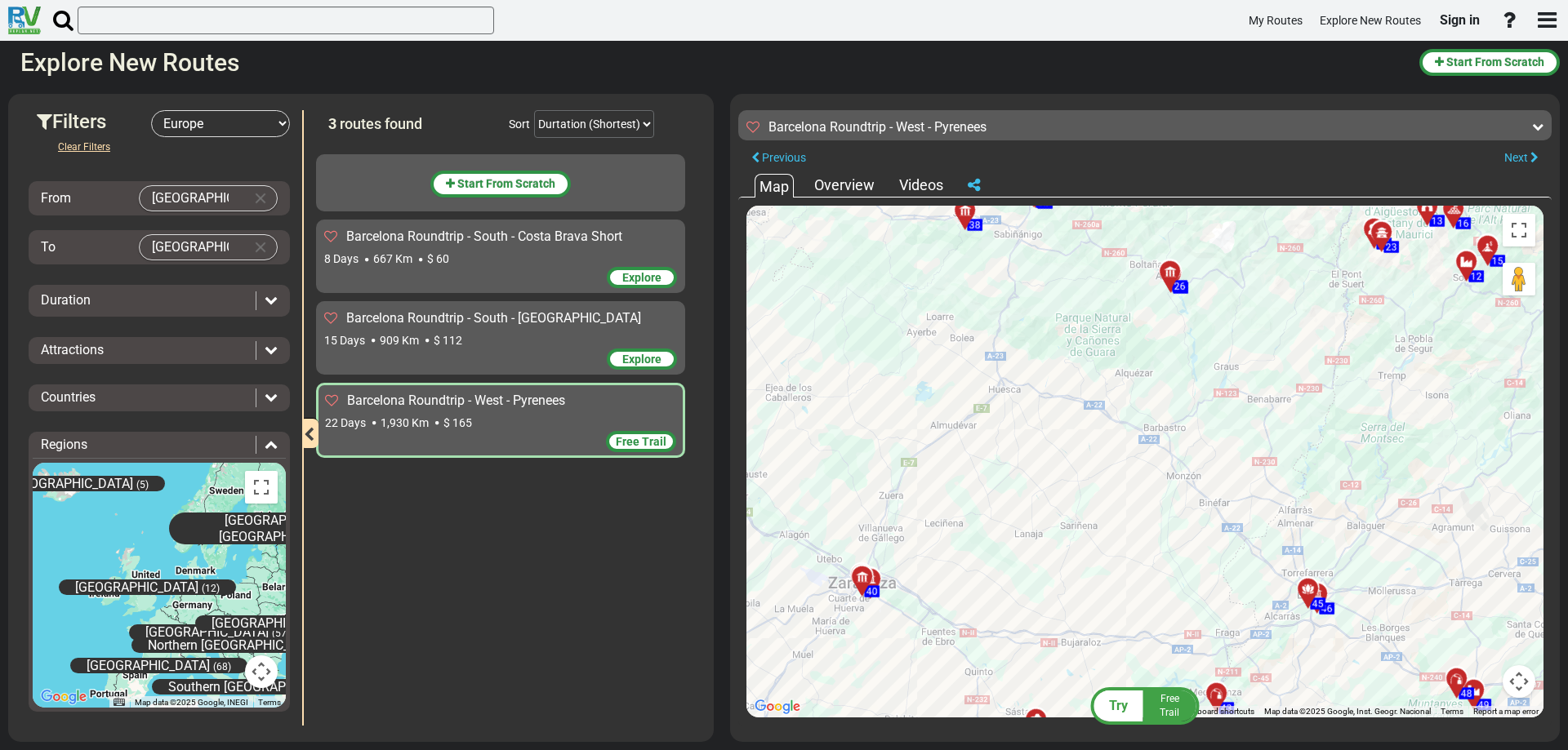
drag, startPoint x: 1118, startPoint y: 466, endPoint x: 928, endPoint y: 523, distance: 198.4
click at [933, 520] on div "To activate drag with keyboard, press Alt + Enter. Once in keyboard drag state,…" at bounding box center [1145, 461] width 797 height 512
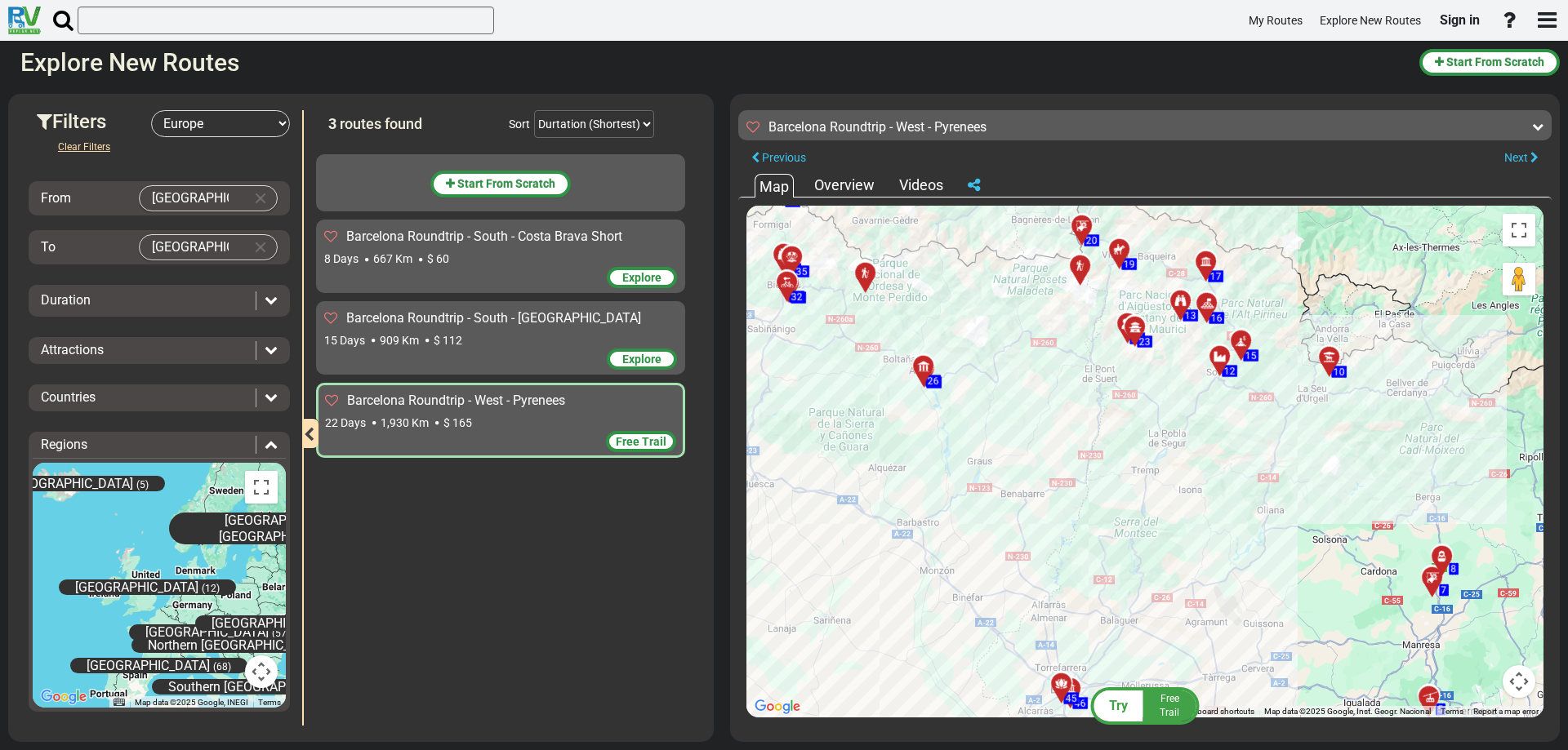
drag, startPoint x: 1127, startPoint y: 491, endPoint x: 964, endPoint y: 503, distance: 163.4
click at [972, 501] on div "To activate drag with keyboard, press Alt + Enter. Once in keyboard drag state,…" at bounding box center [1145, 461] width 797 height 512
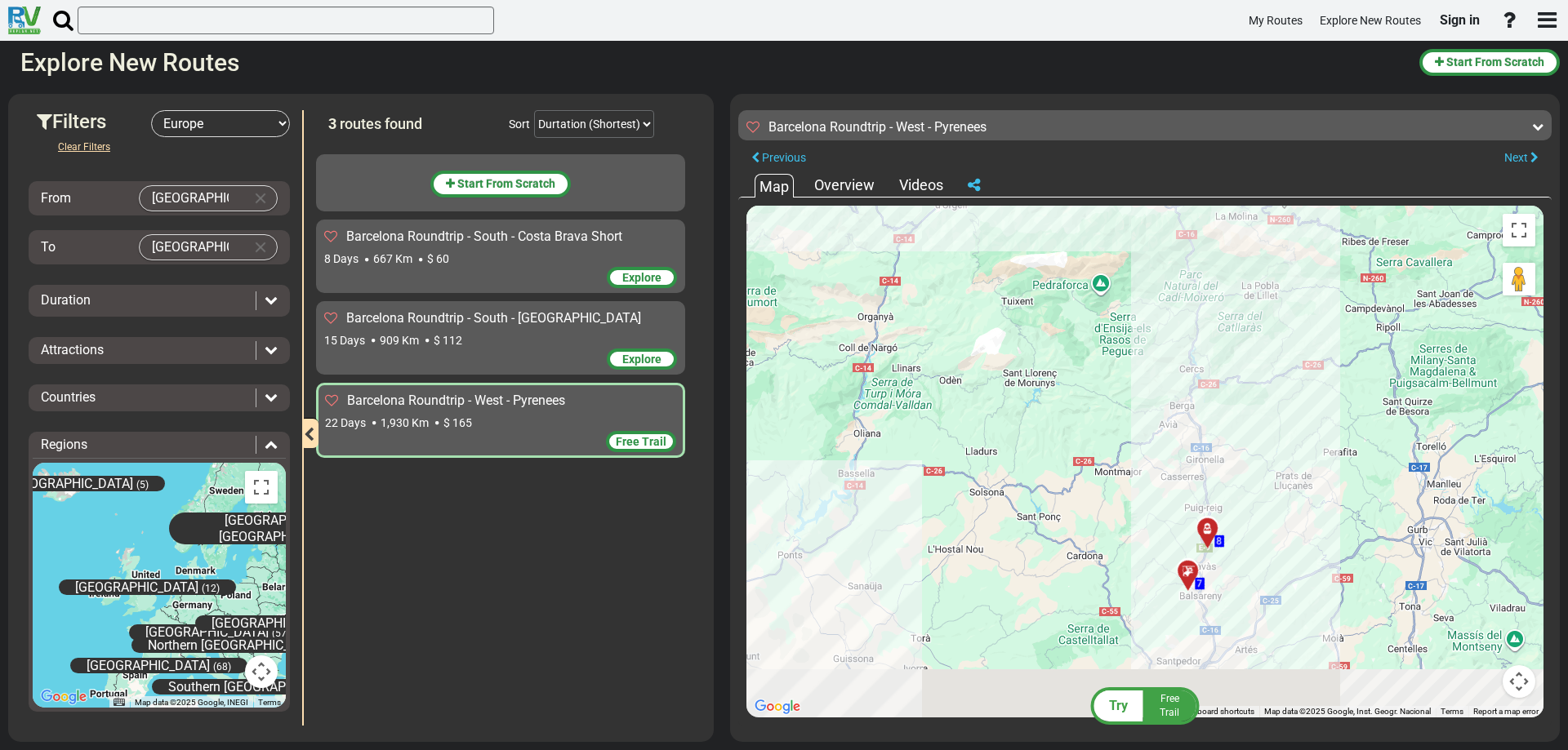
drag, startPoint x: 1064, startPoint y: 542, endPoint x: 948, endPoint y: 380, distance: 199.2
click at [950, 385] on div "To activate drag with keyboard, press Alt + Enter. Once in keyboard drag state,…" at bounding box center [1145, 461] width 797 height 512
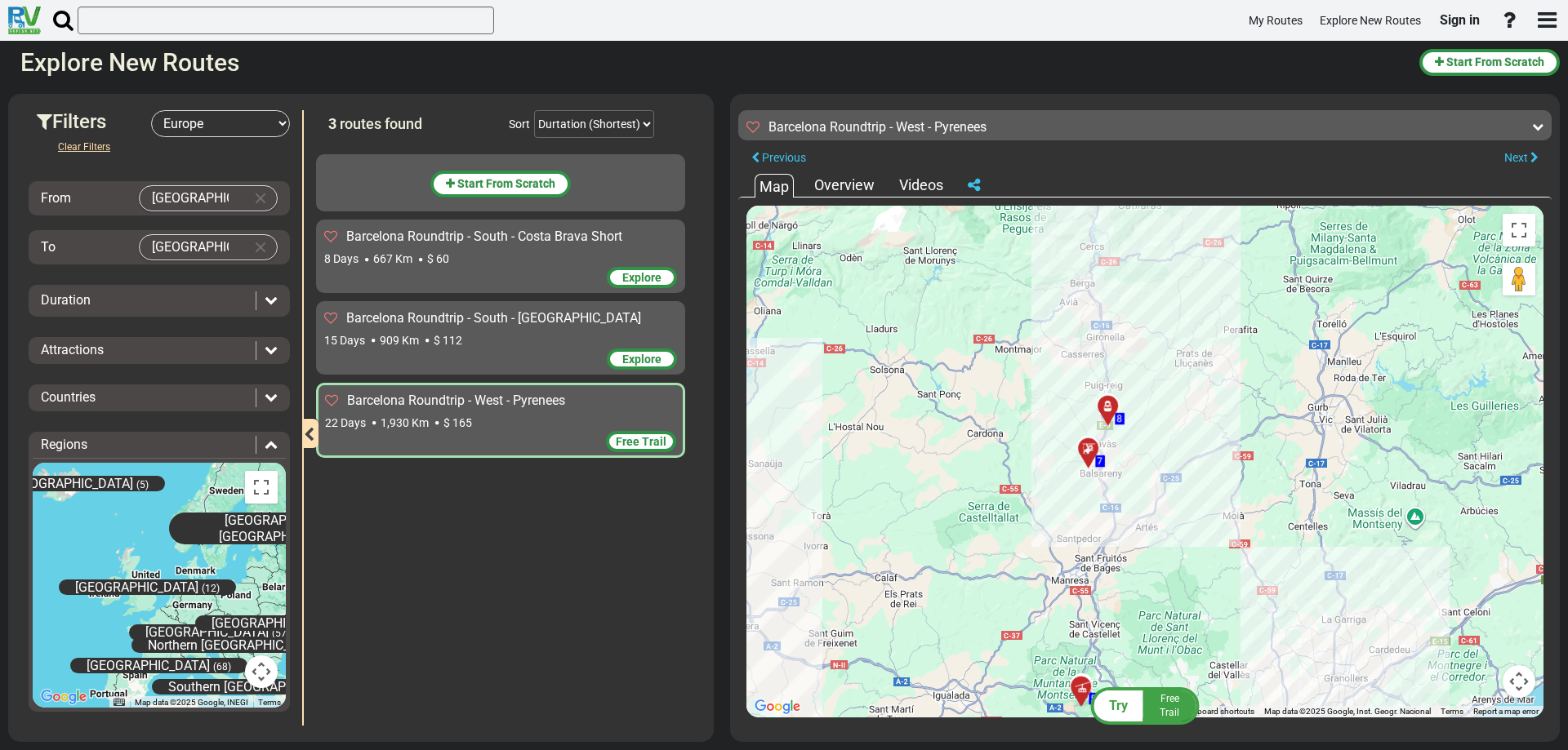
click at [1093, 452] on div at bounding box center [1093, 455] width 27 height 25
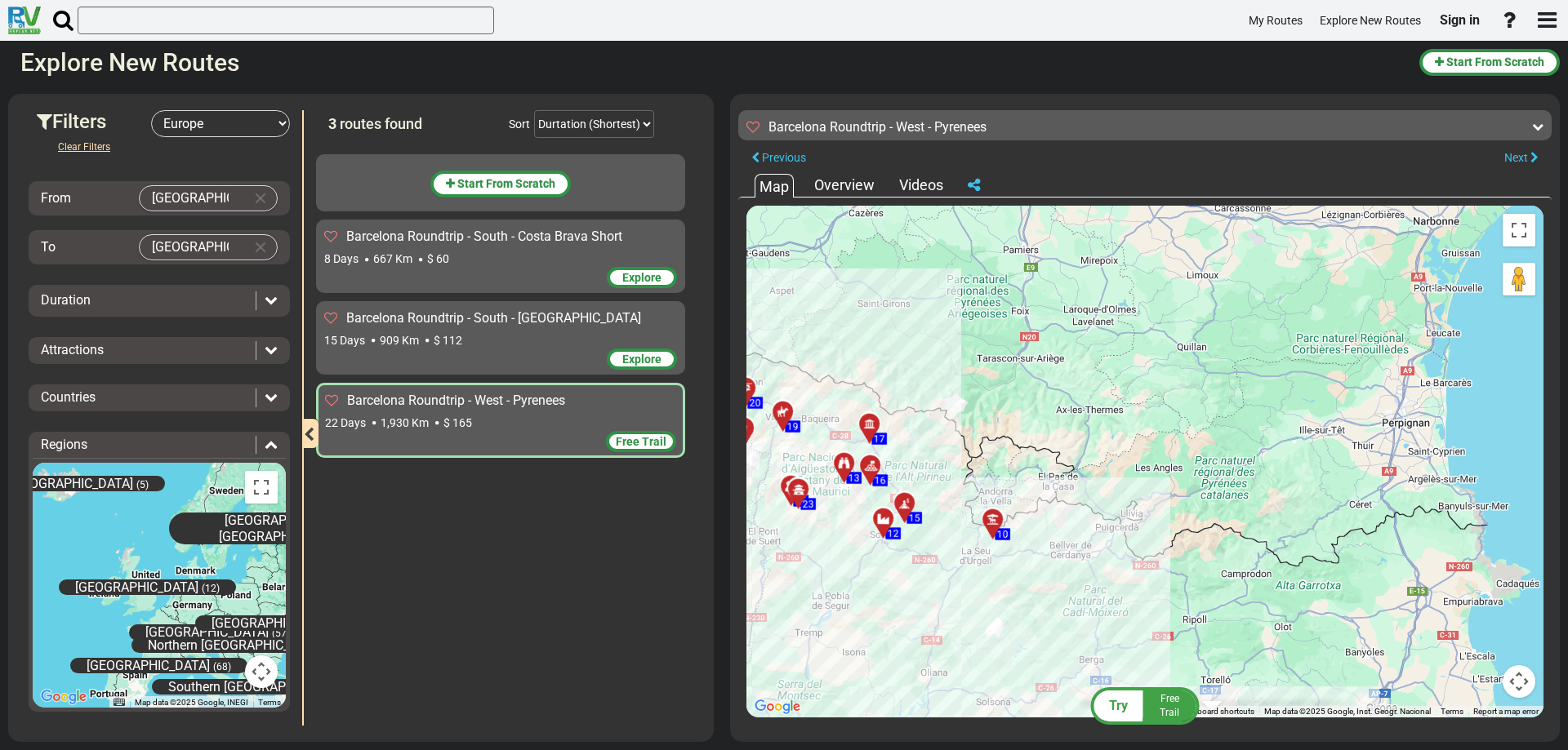
drag, startPoint x: 1169, startPoint y: 532, endPoint x: 1132, endPoint y: 333, distance: 202.4
click at [1133, 343] on div "To activate drag with keyboard, press Alt + Enter. Once in keyboard drag state,…" at bounding box center [1145, 461] width 797 height 512
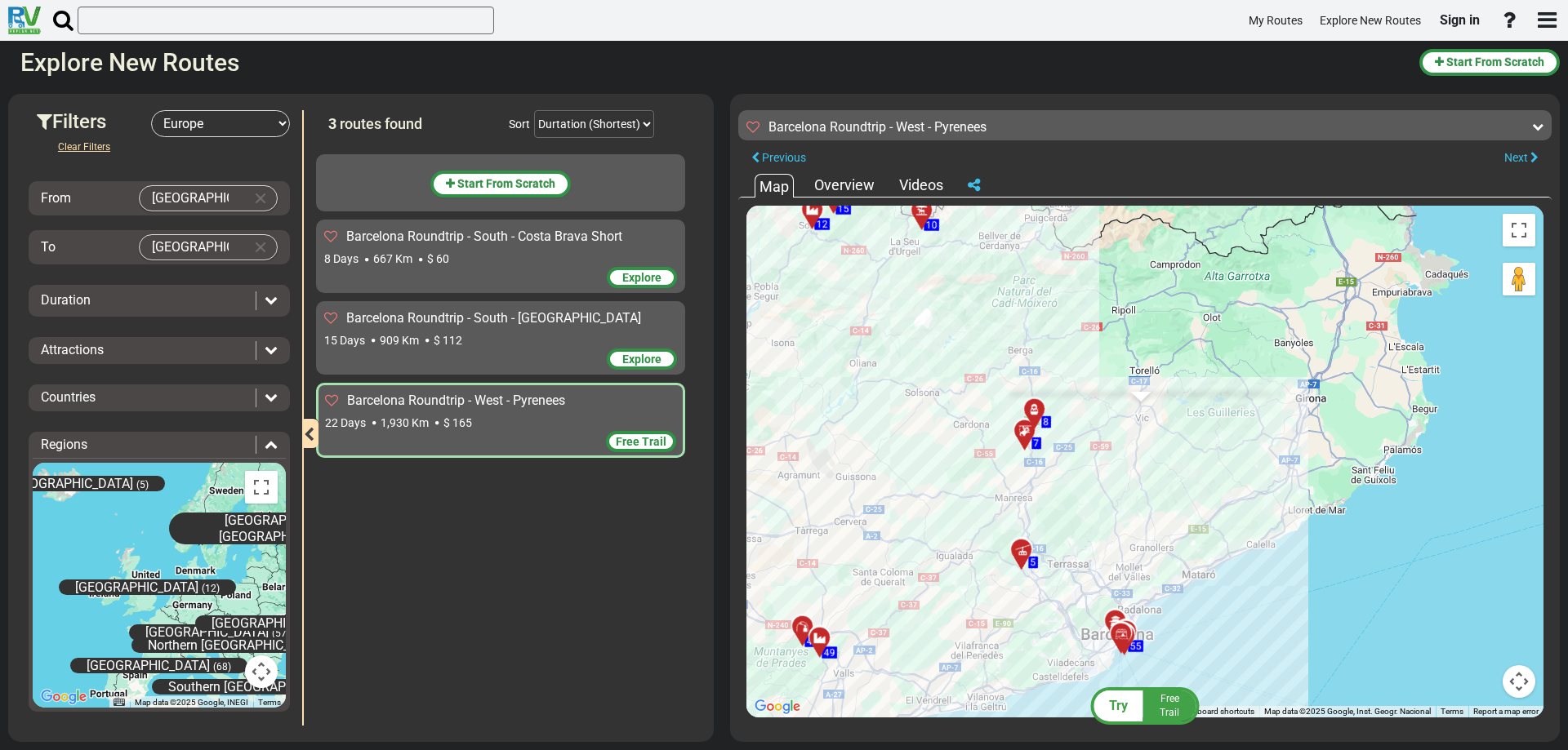
drag, startPoint x: 1128, startPoint y: 493, endPoint x: 1113, endPoint y: 362, distance: 131.9
click at [1111, 380] on div "To activate drag with keyboard, press Alt + Enter. Once in keyboard drag state,…" at bounding box center [1145, 461] width 797 height 512
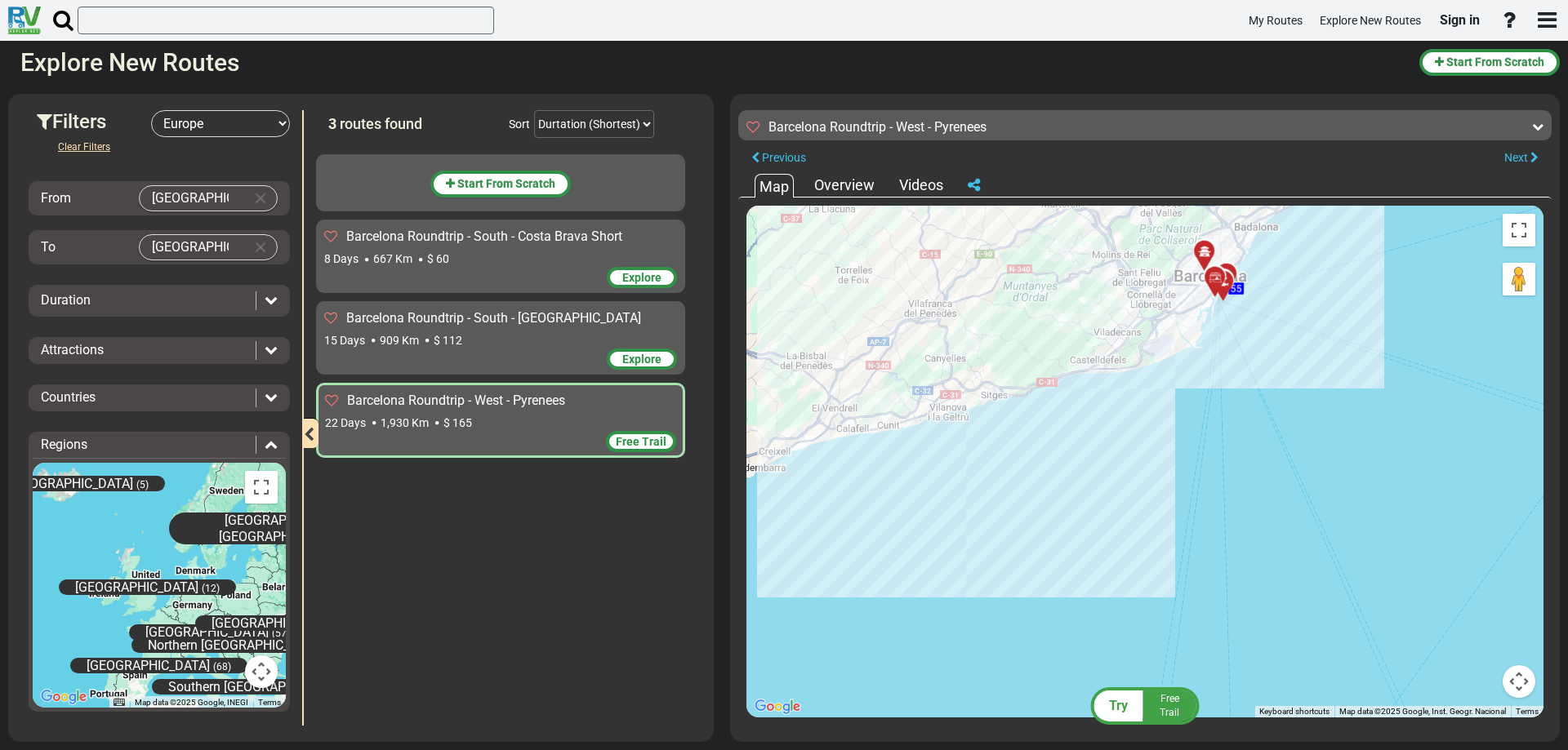
drag, startPoint x: 1028, startPoint y: 410, endPoint x: 1029, endPoint y: 589, distance: 179.0
click at [1029, 589] on div "To activate drag with keyboard, press Alt + Enter. Once in keyboard drag state,…" at bounding box center [1145, 461] width 797 height 512
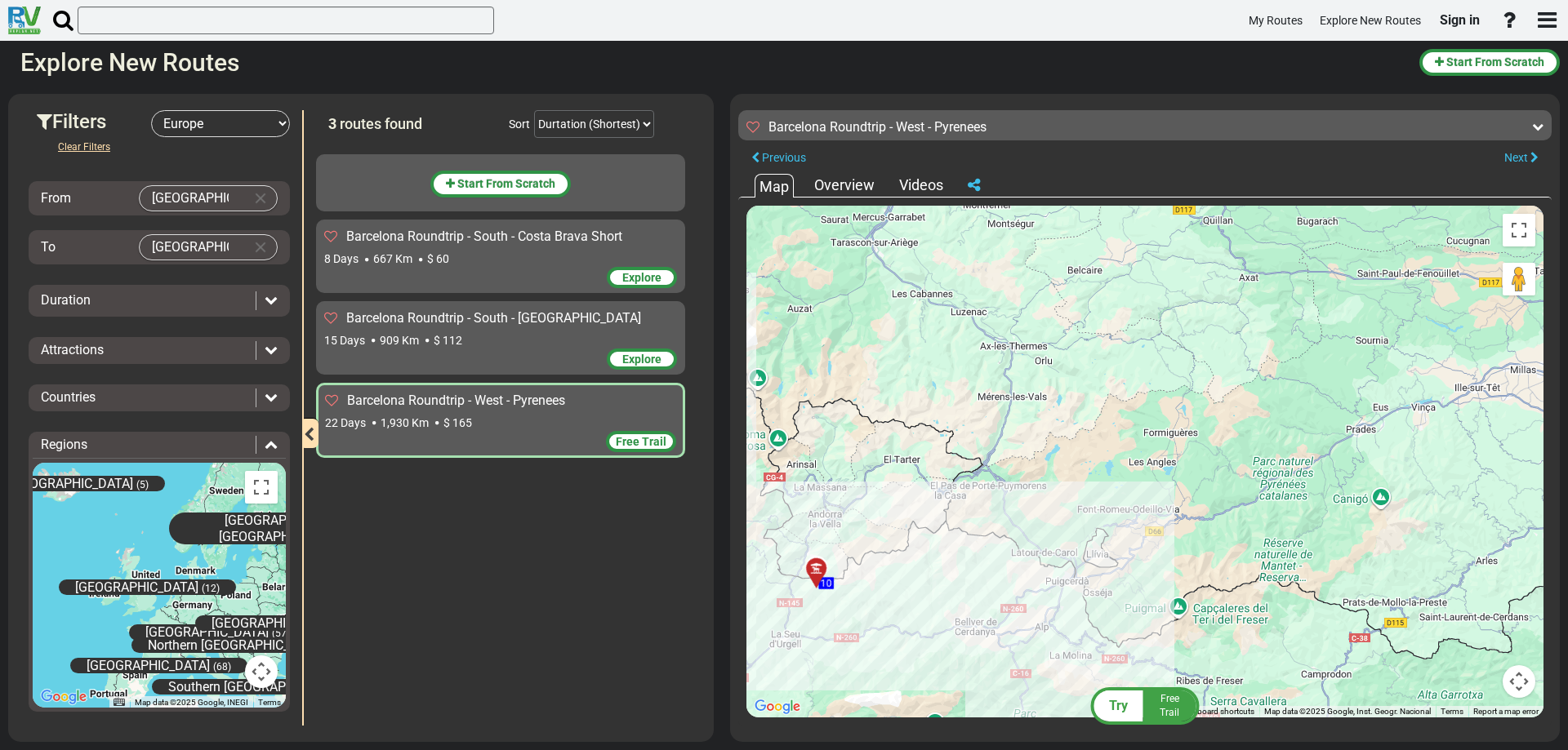
drag, startPoint x: 1008, startPoint y: 437, endPoint x: 1027, endPoint y: 492, distance: 58.2
click at [1027, 492] on div "To activate drag with keyboard, press Alt + Enter. Once in keyboard drag state,…" at bounding box center [1145, 461] width 797 height 512
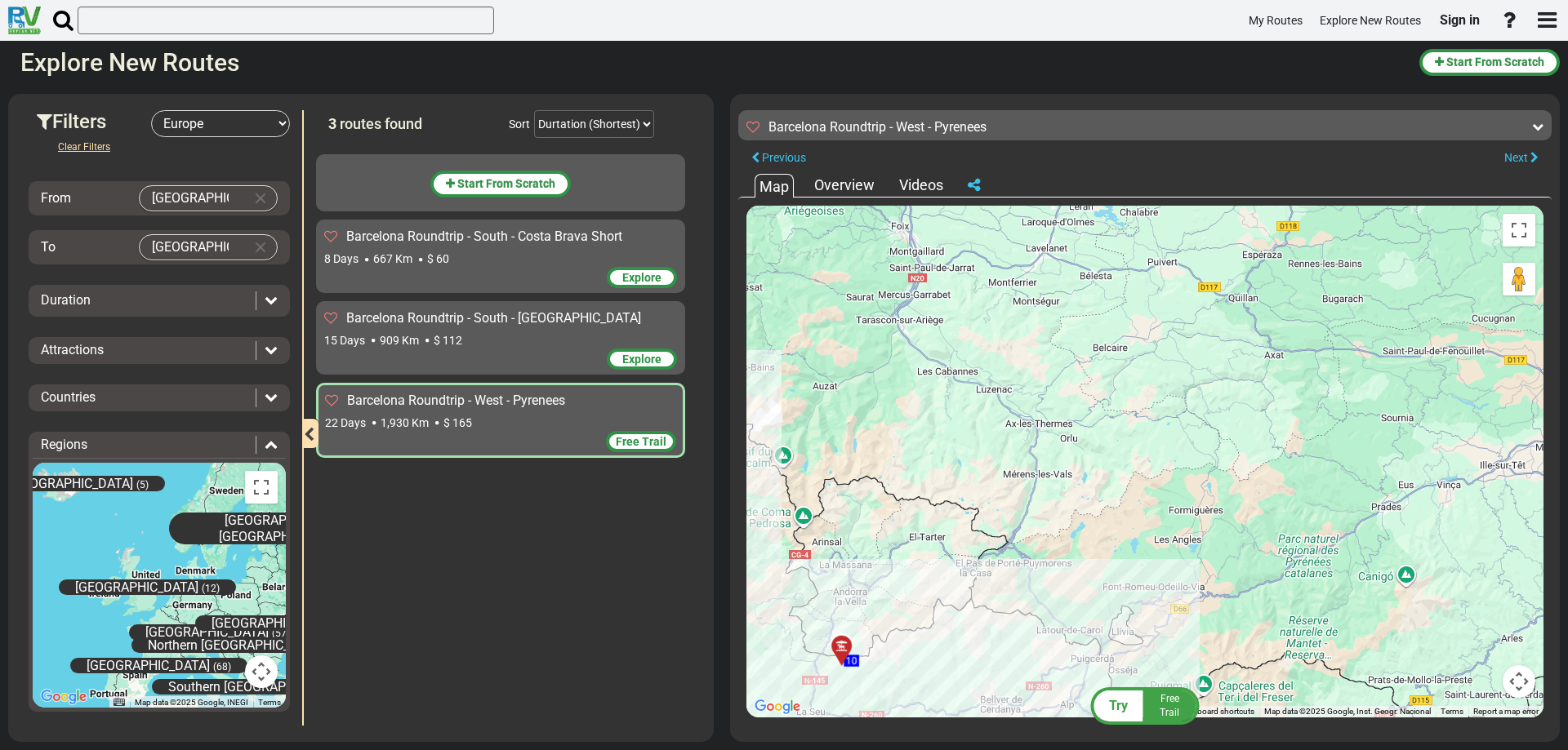
click at [643, 444] on span "Free Trail" at bounding box center [641, 441] width 50 height 13
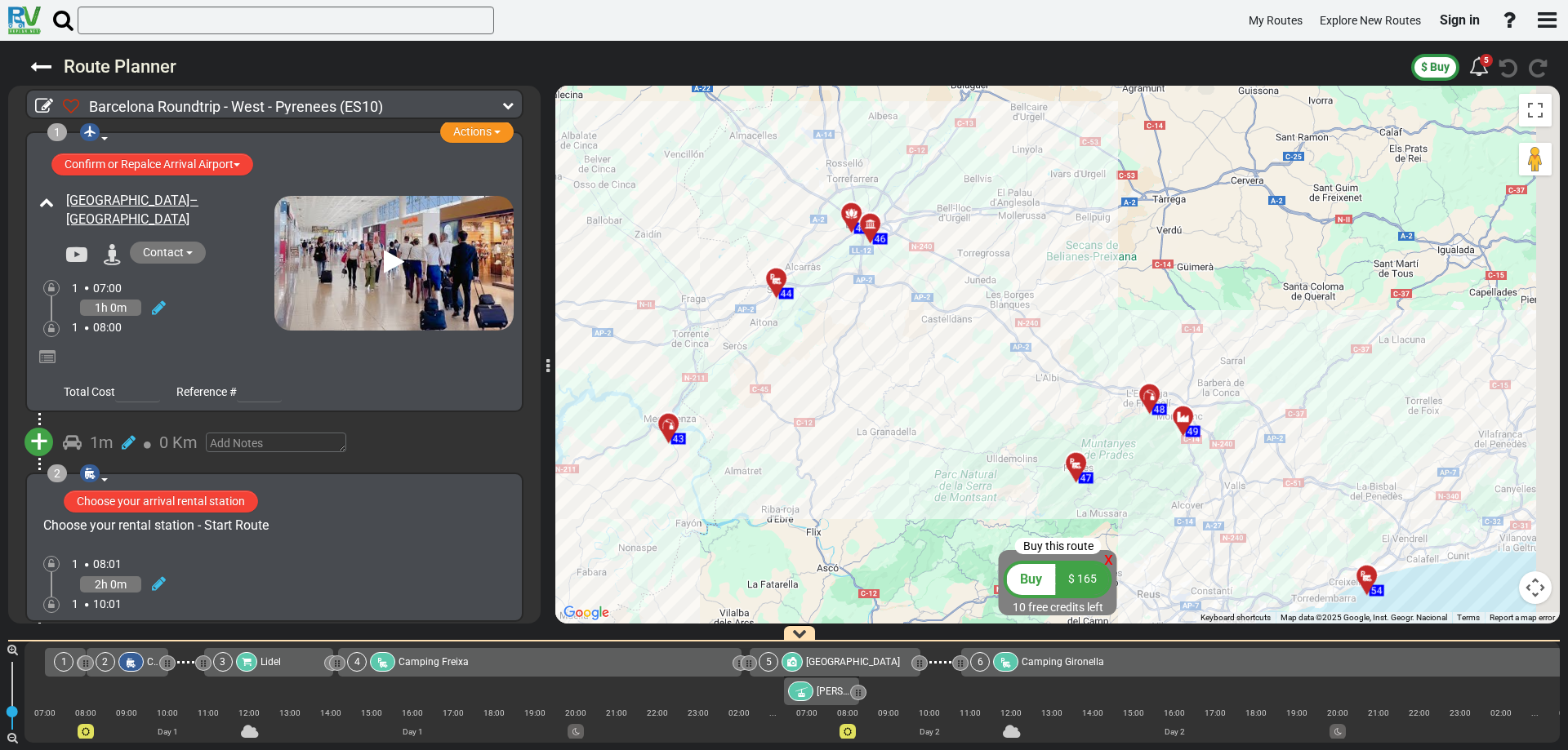
drag, startPoint x: 1171, startPoint y: 456, endPoint x: 595, endPoint y: 505, distance: 578.1
click at [600, 499] on div "To activate drag with keyboard, press Alt + Enter. Once in keyboard drag state,…" at bounding box center [1057, 354] width 1004 height 538
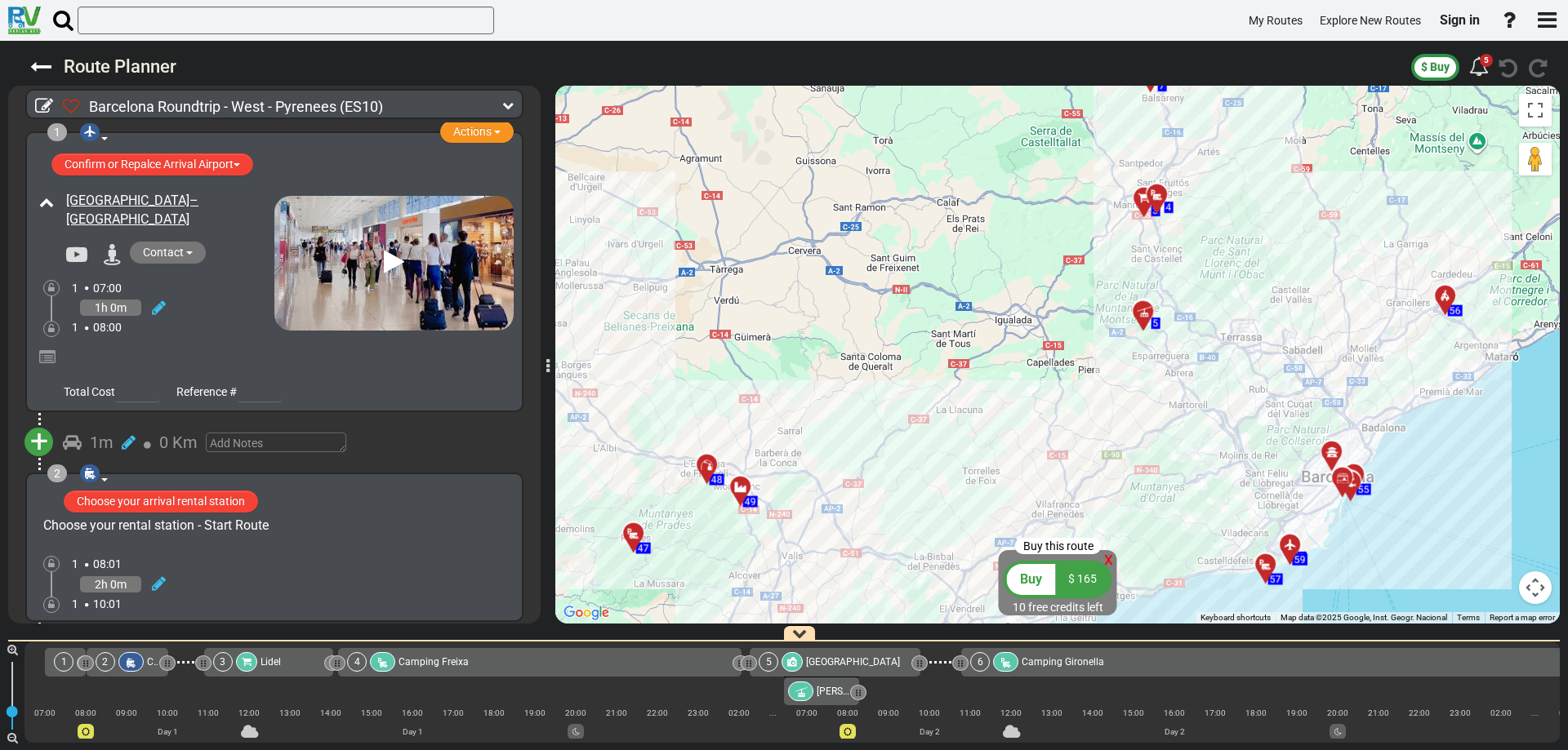
drag, startPoint x: 855, startPoint y: 459, endPoint x: 759, endPoint y: 453, distance: 96.2
click at [766, 453] on div "To activate drag with keyboard, press Alt + Enter. Once in keyboard drag state,…" at bounding box center [1057, 354] width 1004 height 538
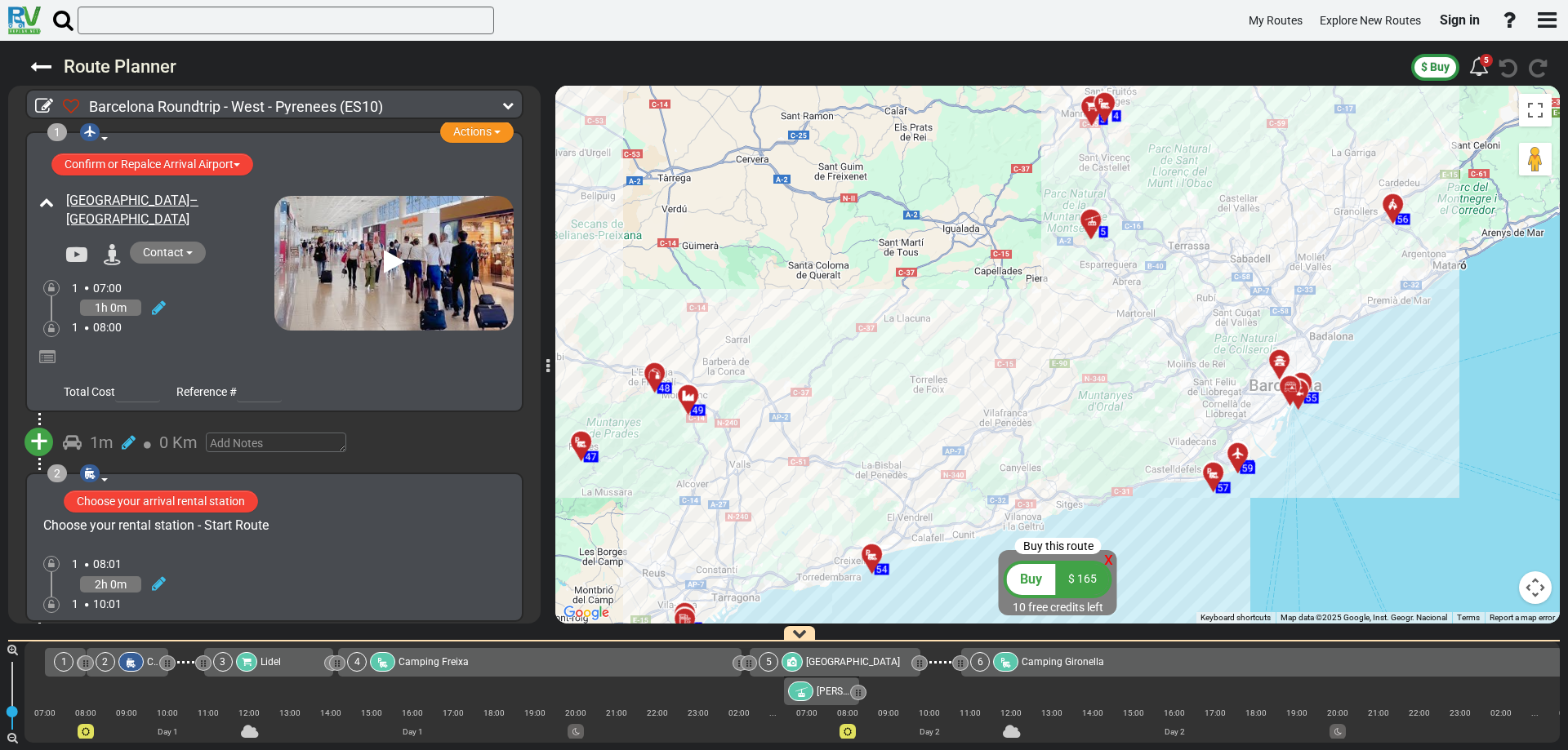
drag, startPoint x: 1095, startPoint y: 406, endPoint x: 878, endPoint y: 497, distance: 235.3
click at [878, 497] on div "To activate drag with keyboard, press Alt + Enter. Once in keyboard drag state,…" at bounding box center [1057, 354] width 1004 height 538
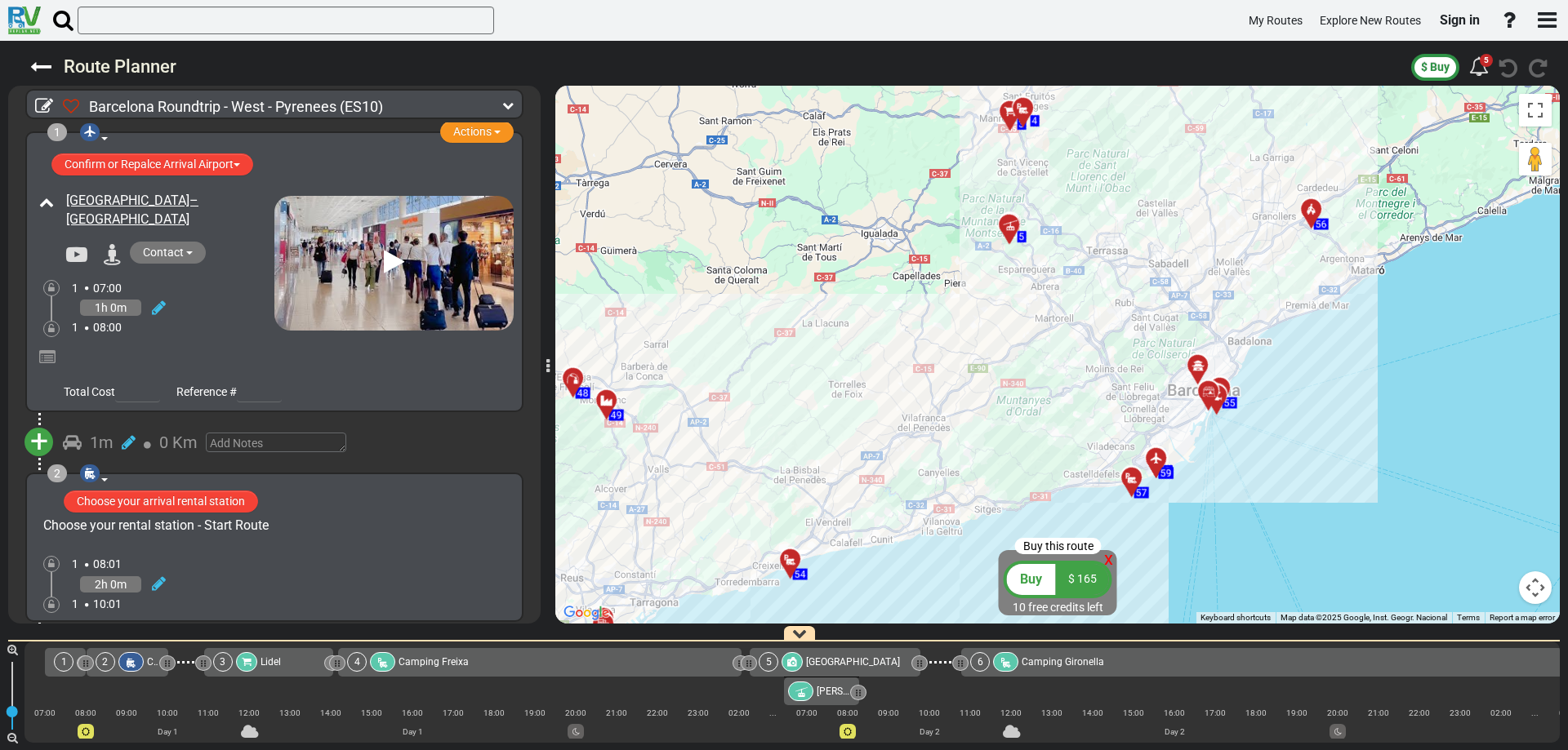
click at [1313, 215] on div at bounding box center [1316, 215] width 27 height 25
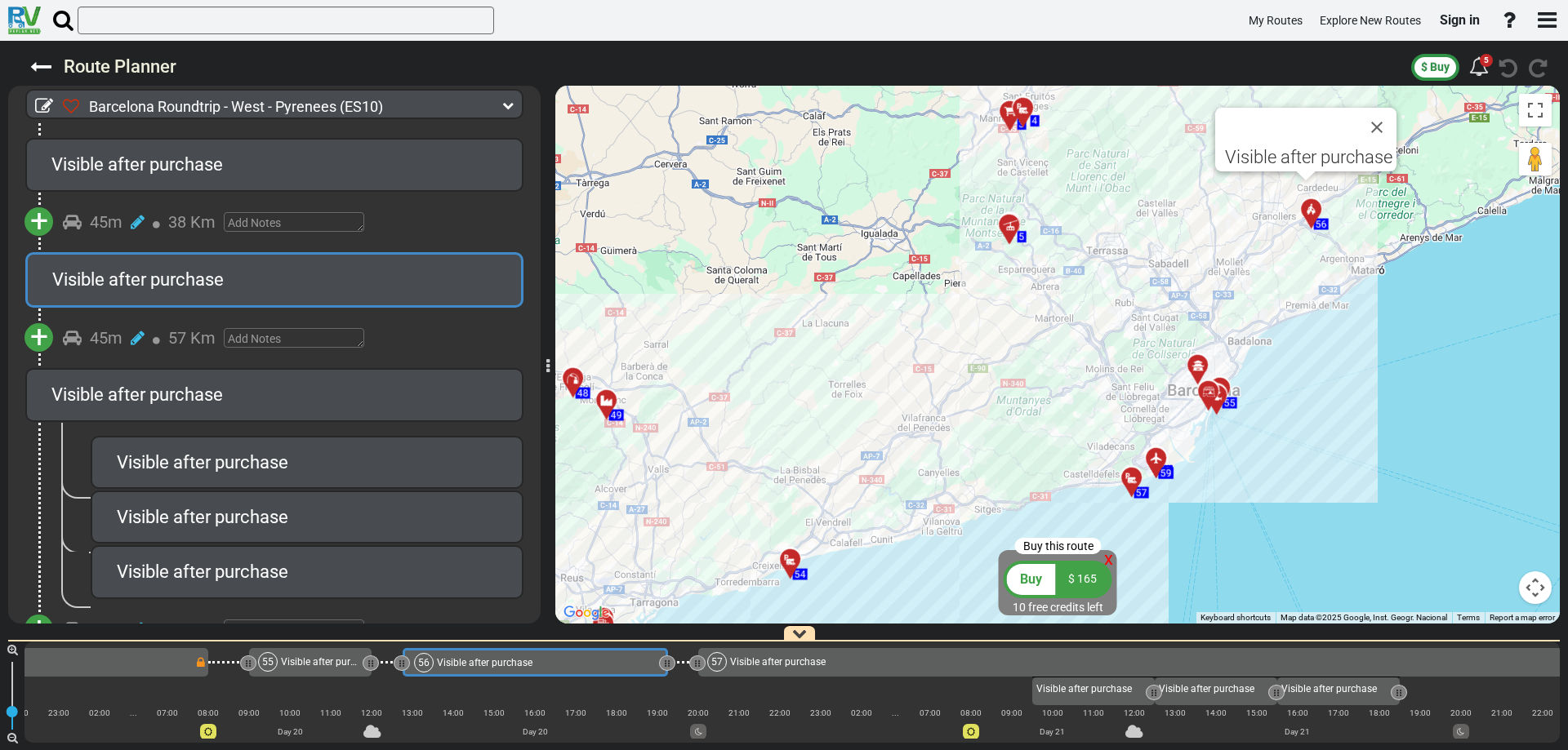
scroll to position [0, 14409]
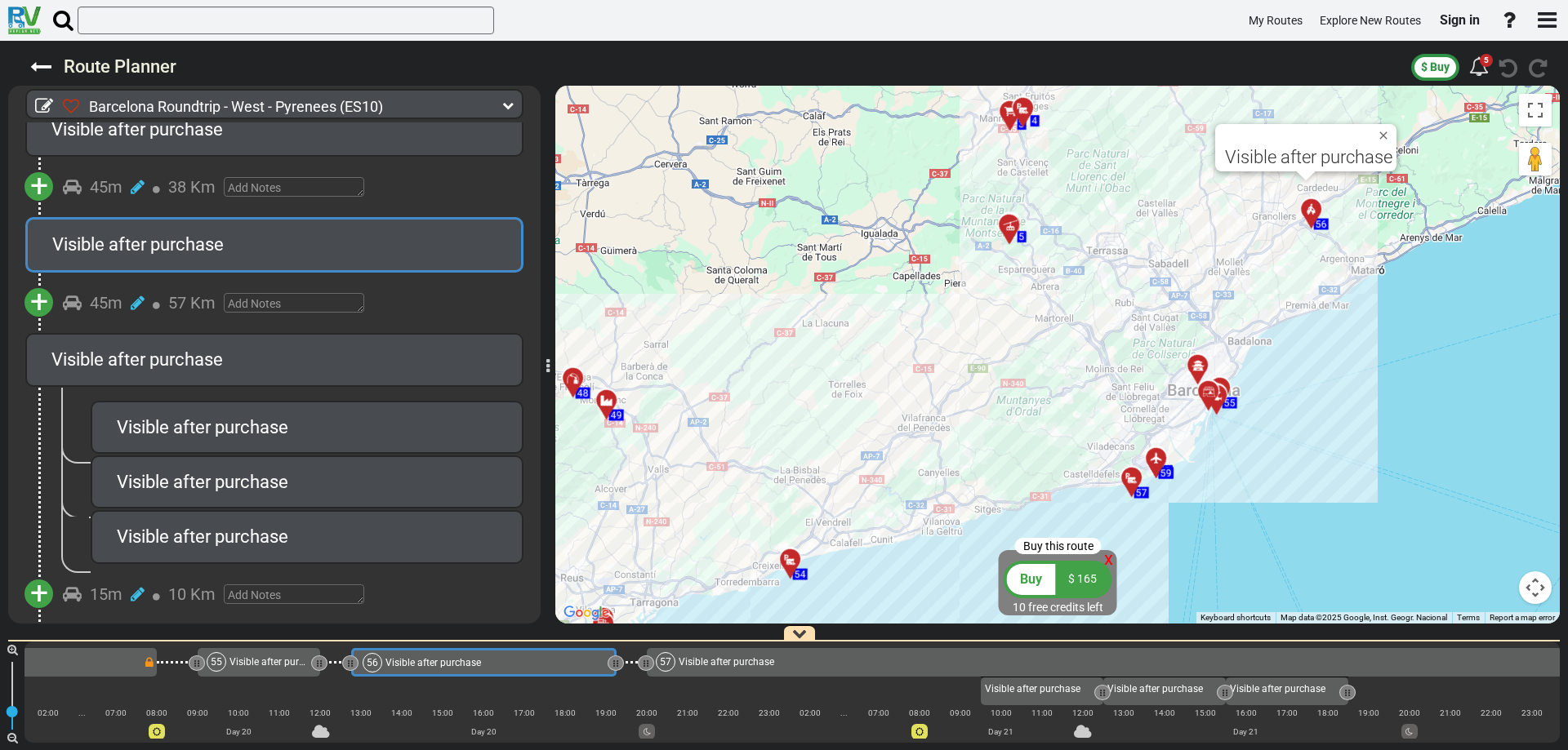
click at [1306, 166] on span "Visible after purchase" at bounding box center [1308, 157] width 167 height 21
click at [40, 284] on span "+" at bounding box center [38, 302] width 18 height 37
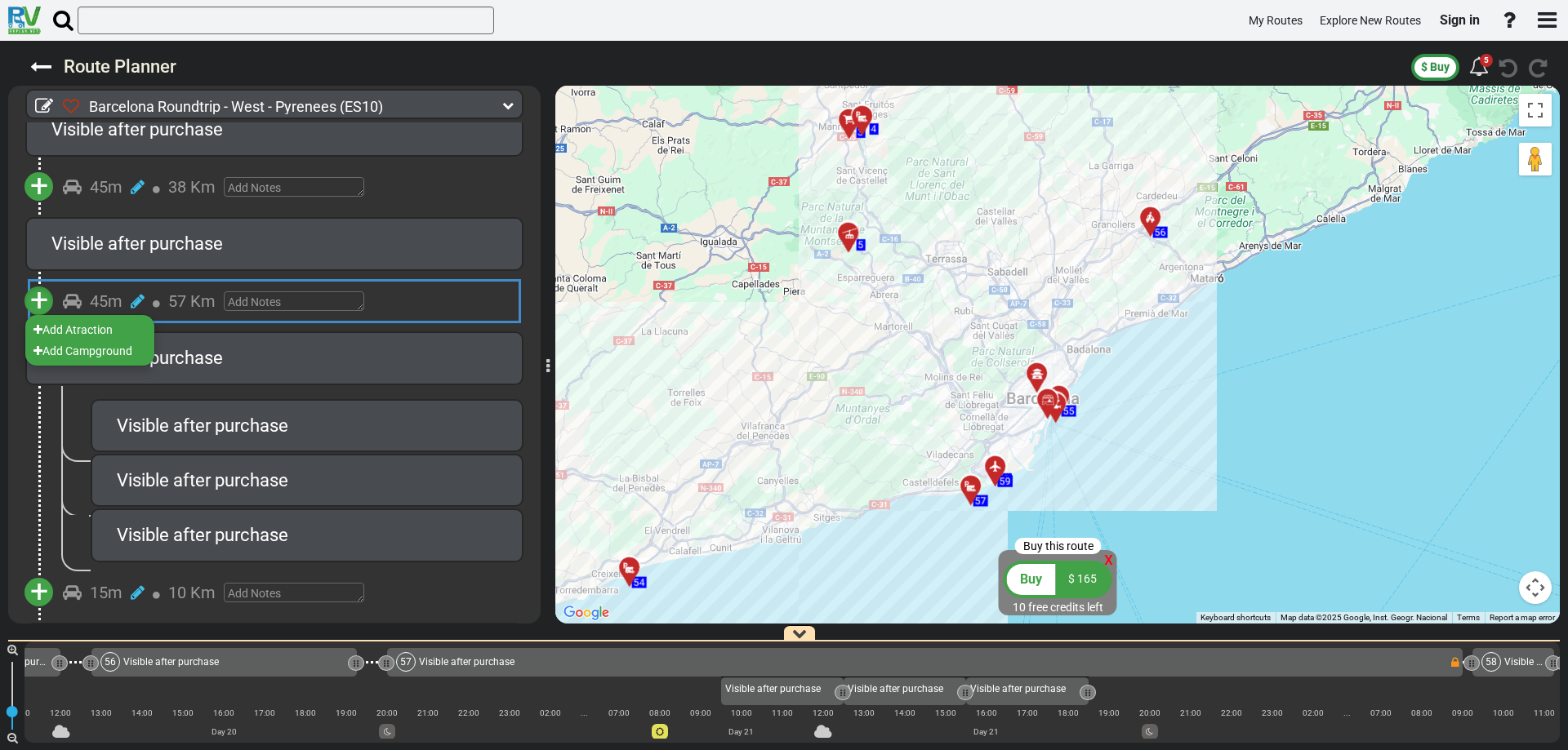
scroll to position [0, 14675]
click at [40, 282] on span "+" at bounding box center [38, 300] width 18 height 37
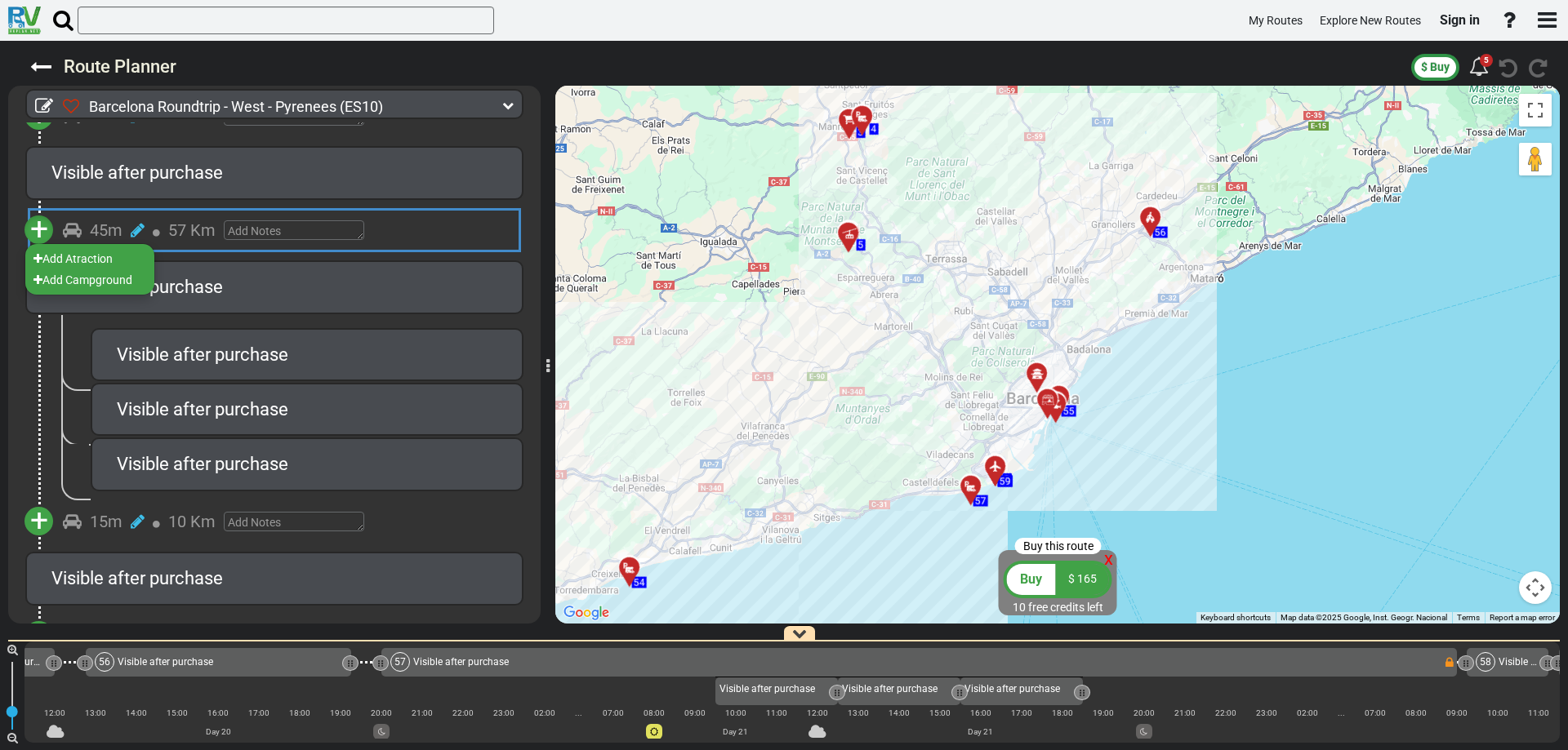
scroll to position [10114, 0]
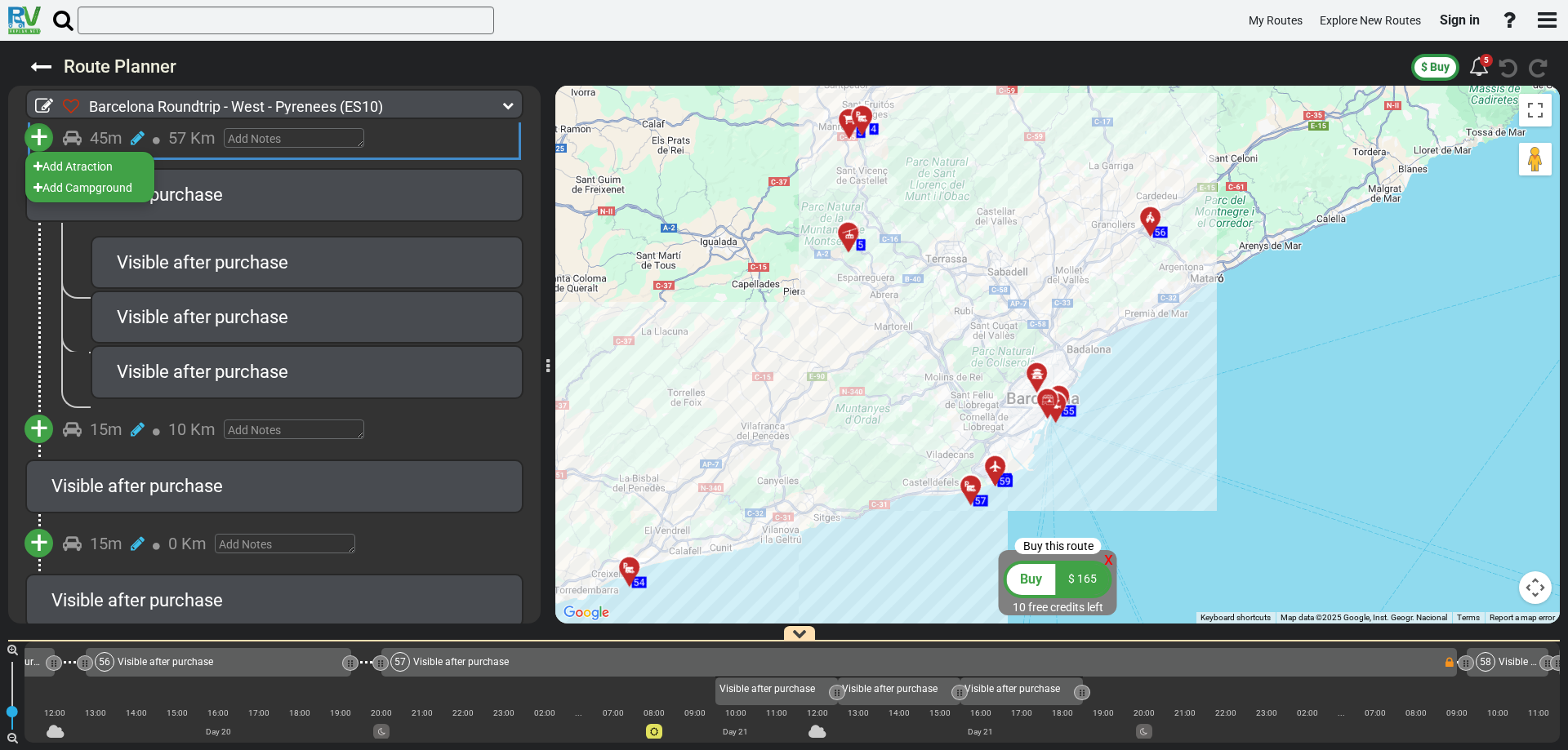
drag, startPoint x: 1282, startPoint y: 435, endPoint x: 1250, endPoint y: 438, distance: 32.1
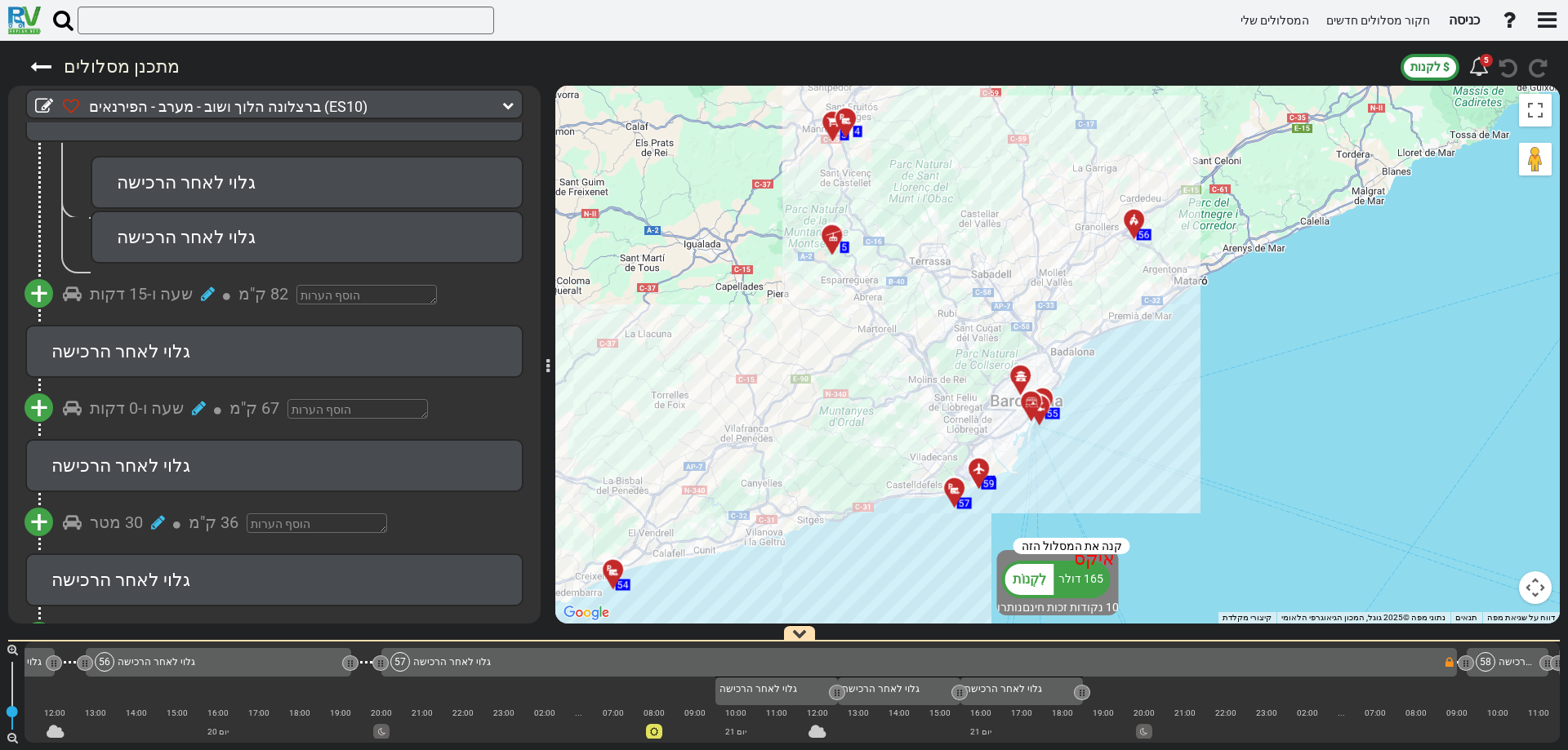
scroll to position [8249, 0]
